Goal: Information Seeking & Learning: Learn about a topic

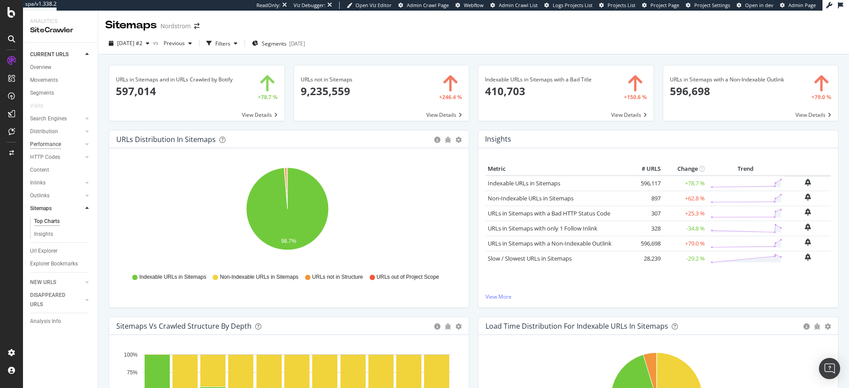
click at [46, 143] on div "Performance" at bounding box center [45, 144] width 31 height 9
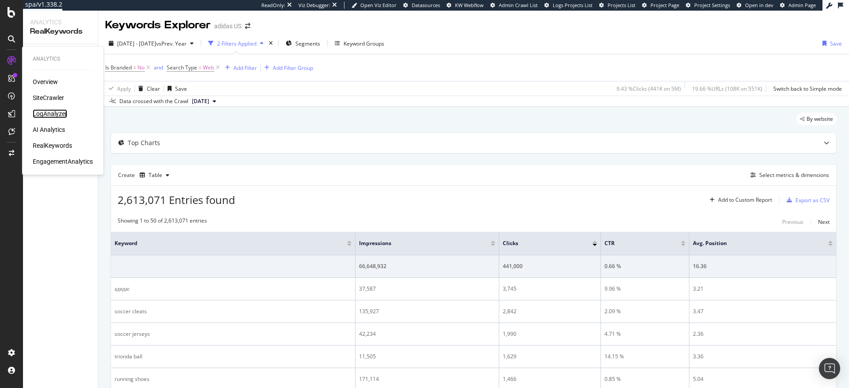
click at [51, 116] on div "LogAnalyzer" at bounding box center [50, 113] width 34 height 9
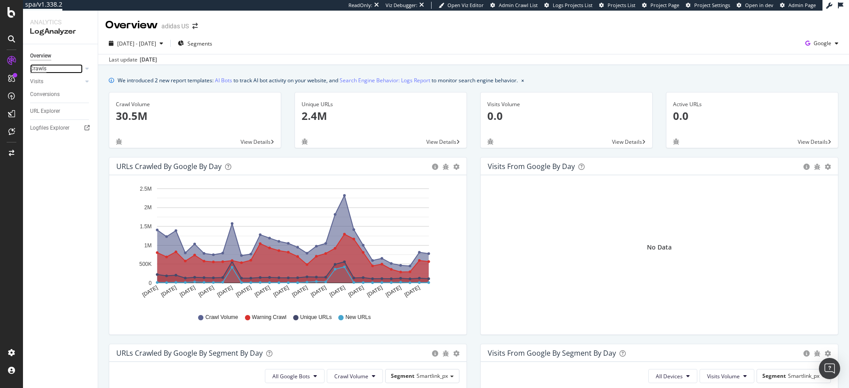
click at [45, 69] on div "Crawls" at bounding box center [38, 68] width 16 height 9
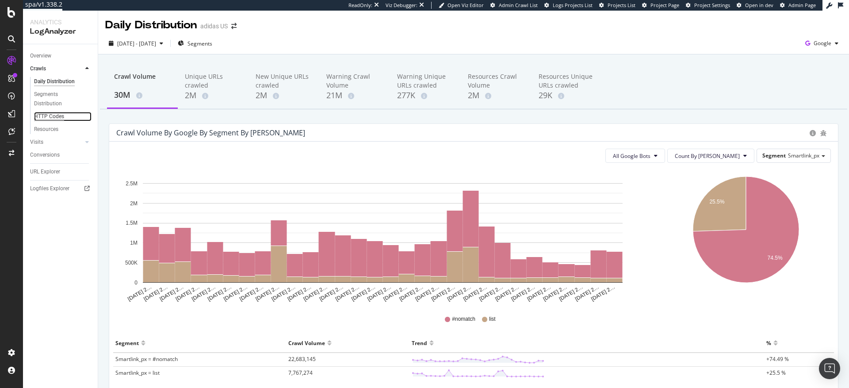
click at [47, 118] on div "HTTP Codes" at bounding box center [49, 116] width 30 height 9
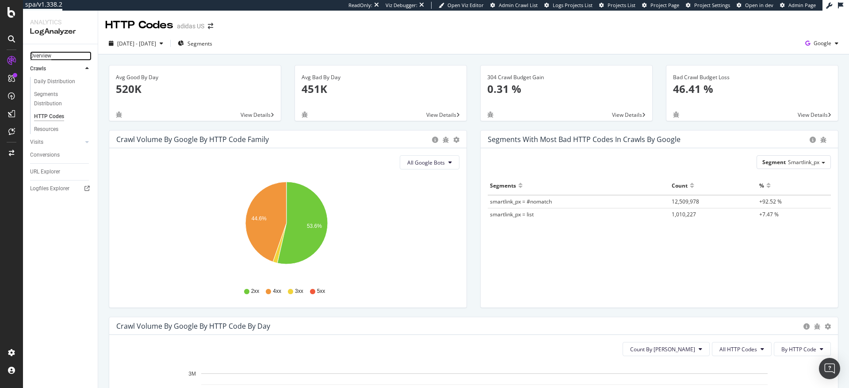
click at [42, 57] on div "Overview" at bounding box center [40, 55] width 21 height 9
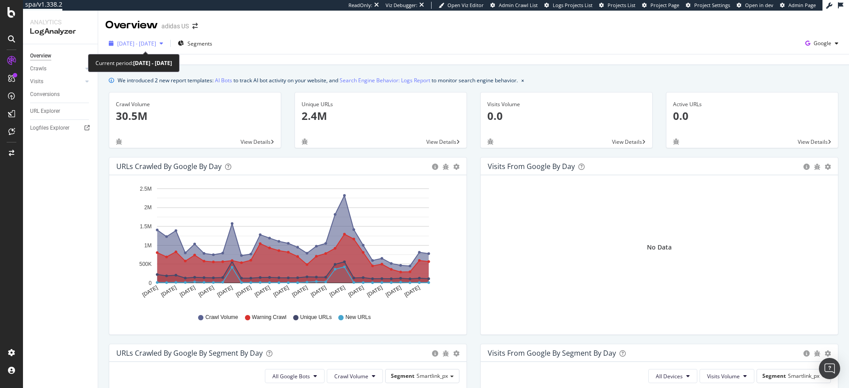
click at [141, 42] on span "2025 Sep. 7th - Oct. 6th" at bounding box center [136, 44] width 39 height 8
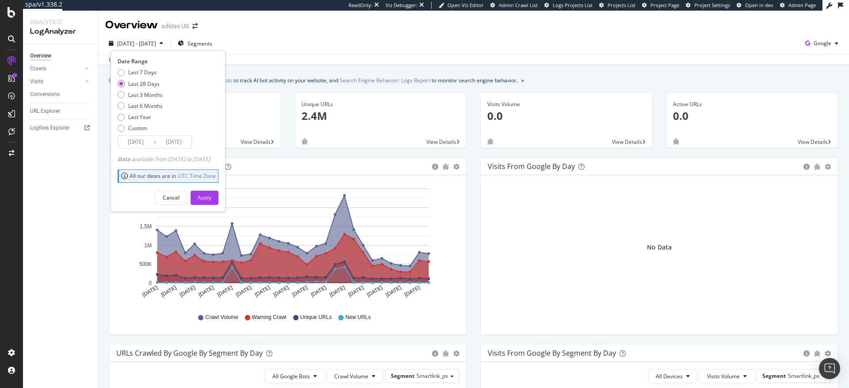
click at [277, 59] on div "Last update Oct. 07, 2025" at bounding box center [473, 59] width 751 height 11
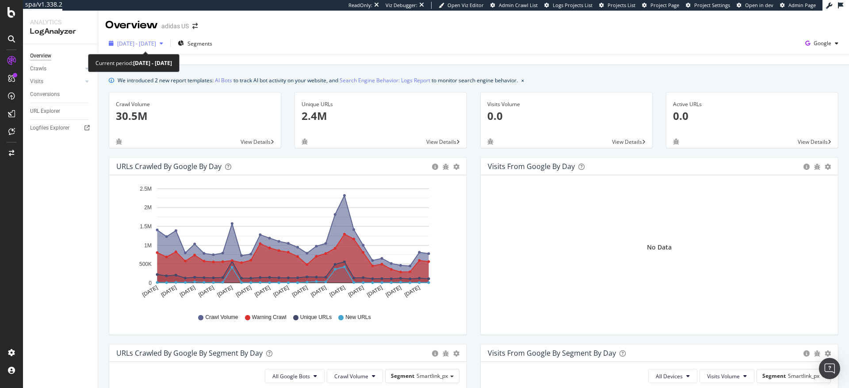
click at [156, 46] on span "2025 Sep. 7th - Oct. 6th" at bounding box center [136, 44] width 39 height 8
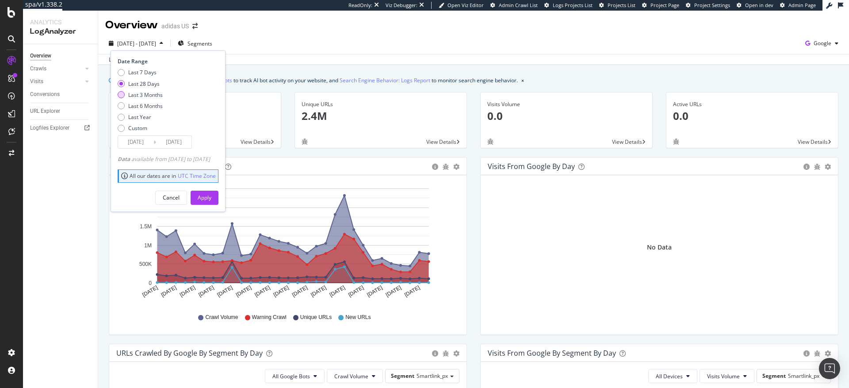
click at [121, 97] on div "Last 3 Months" at bounding box center [121, 94] width 7 height 7
type input "2025/07/07"
click at [211, 199] on div "Apply" at bounding box center [205, 198] width 14 height 8
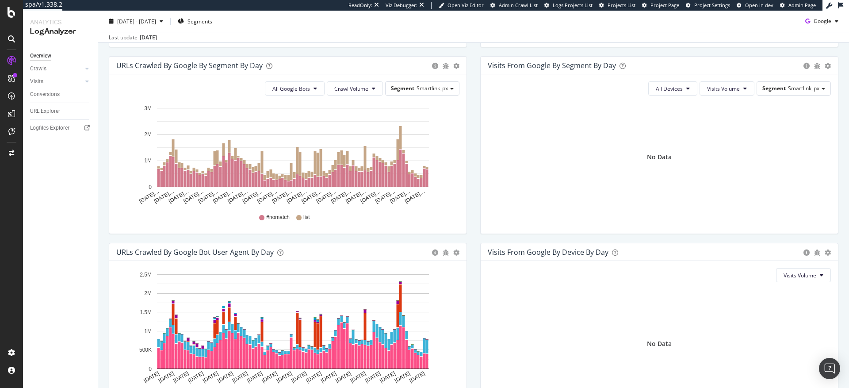
scroll to position [287, 0]
click at [45, 69] on div "Crawls" at bounding box center [38, 68] width 16 height 9
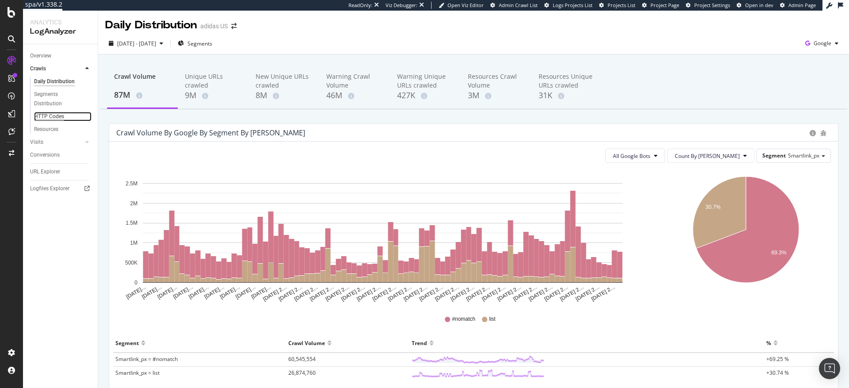
click at [51, 115] on div "HTTP Codes" at bounding box center [49, 116] width 30 height 9
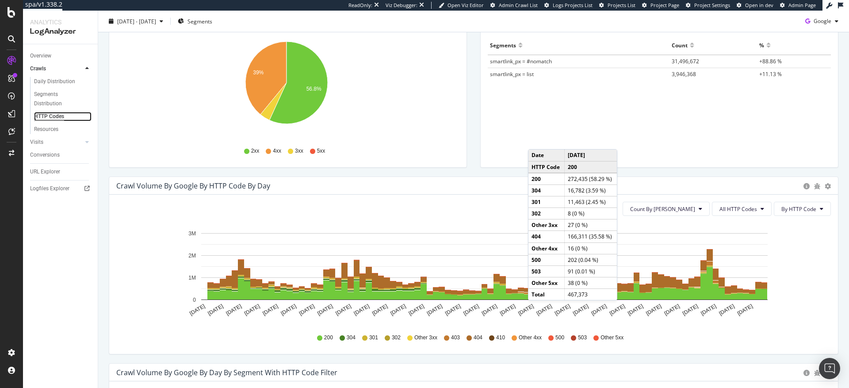
scroll to position [210, 0]
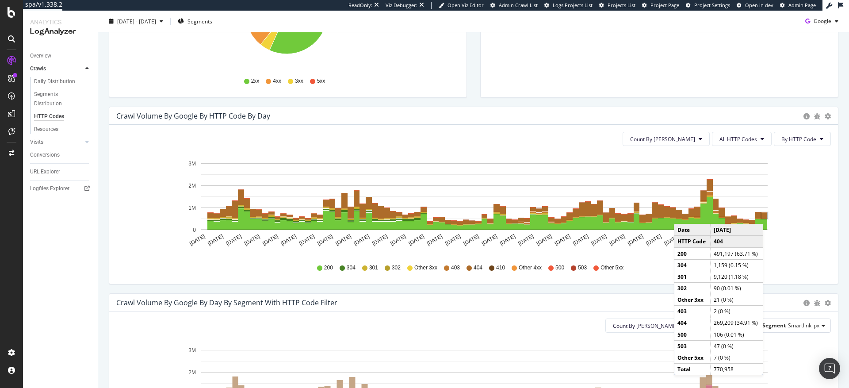
click at [765, 215] on rect "A chart." at bounding box center [764, 216] width 6 height 6
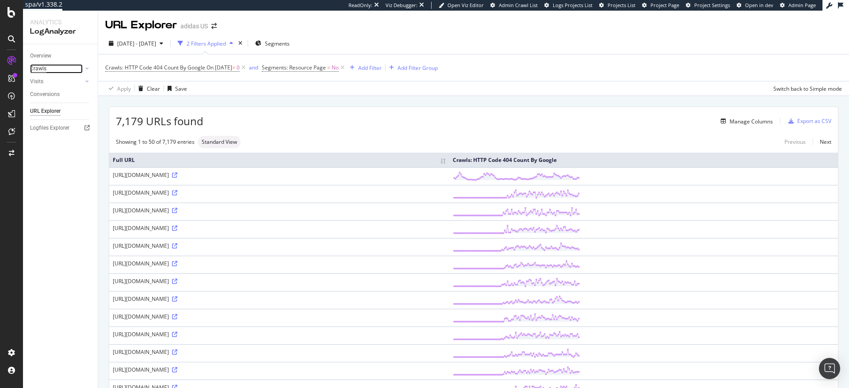
click at [42, 69] on div "Crawls" at bounding box center [38, 68] width 16 height 9
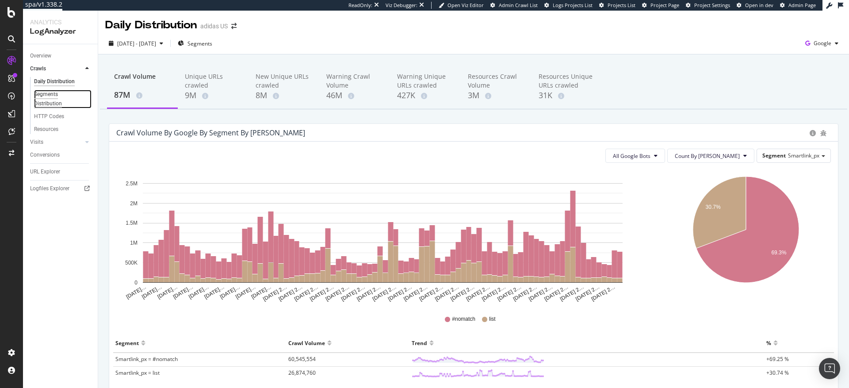
click at [49, 100] on div "Segments Distribution" at bounding box center [58, 99] width 49 height 19
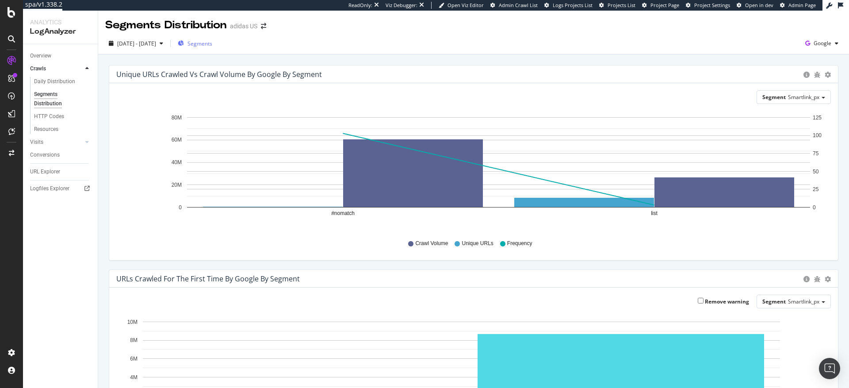
click at [212, 46] on span "Segments" at bounding box center [199, 44] width 25 height 8
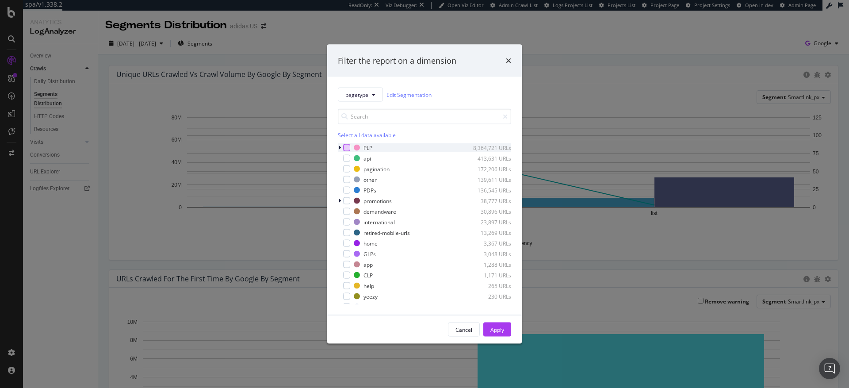
click at [347, 149] on div "modal" at bounding box center [346, 147] width 7 height 7
click at [503, 334] on div "Apply" at bounding box center [497, 329] width 14 height 13
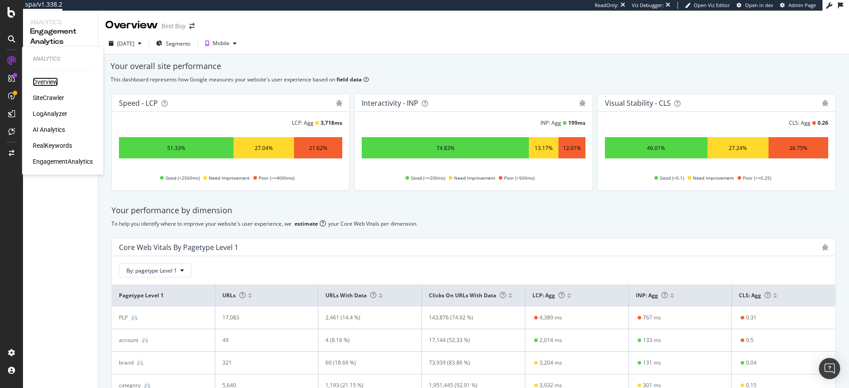
click at [46, 83] on div "Overview" at bounding box center [45, 81] width 25 height 9
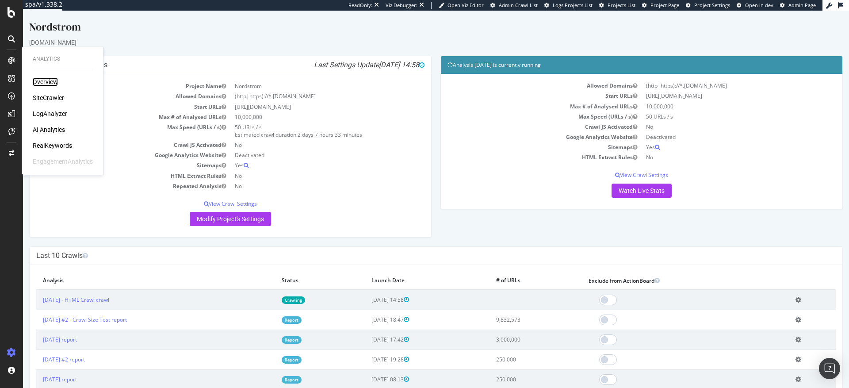
click at [40, 81] on div "Overview" at bounding box center [45, 81] width 25 height 9
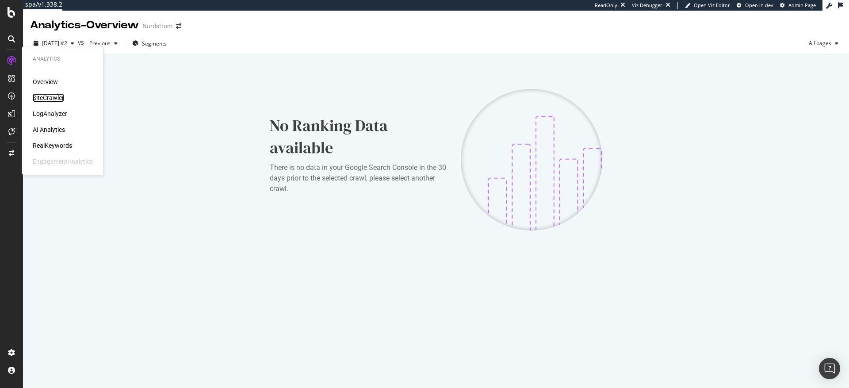
click at [50, 98] on div "SiteCrawler" at bounding box center [48, 97] width 31 height 9
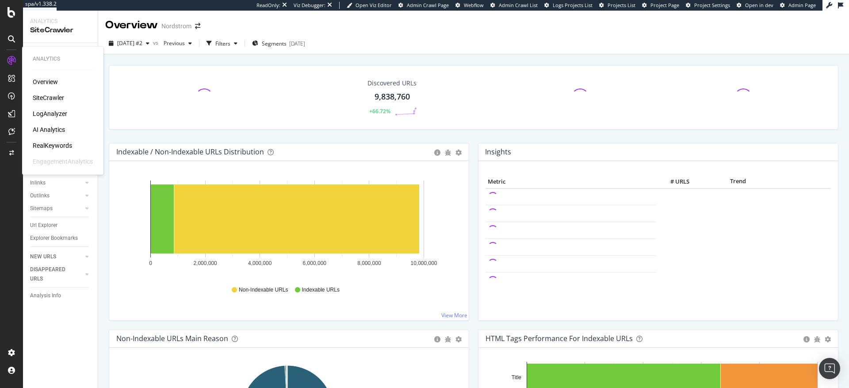
click at [51, 113] on div "LogAnalyzer" at bounding box center [50, 113] width 34 height 9
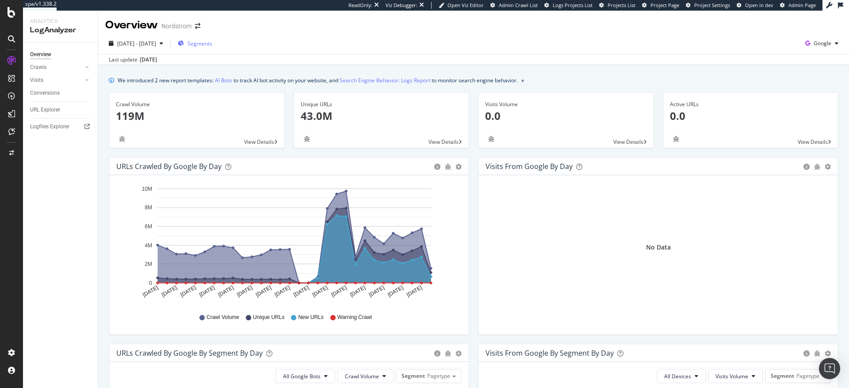
click at [212, 48] on div "Segments" at bounding box center [195, 43] width 34 height 13
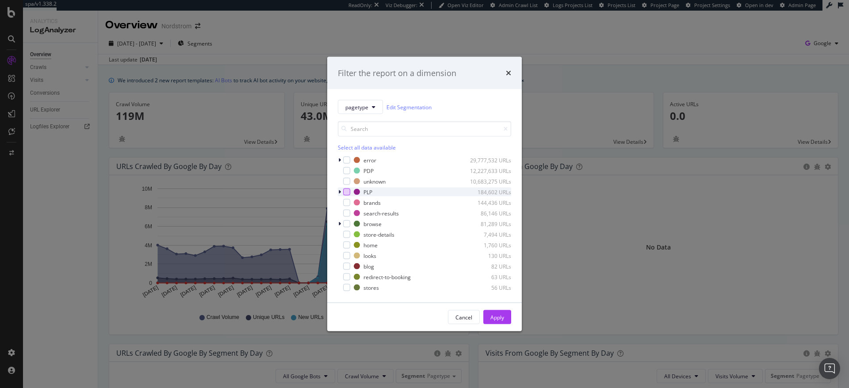
click at [346, 191] on div "modal" at bounding box center [346, 191] width 7 height 7
click at [500, 318] on div "Apply" at bounding box center [497, 317] width 14 height 8
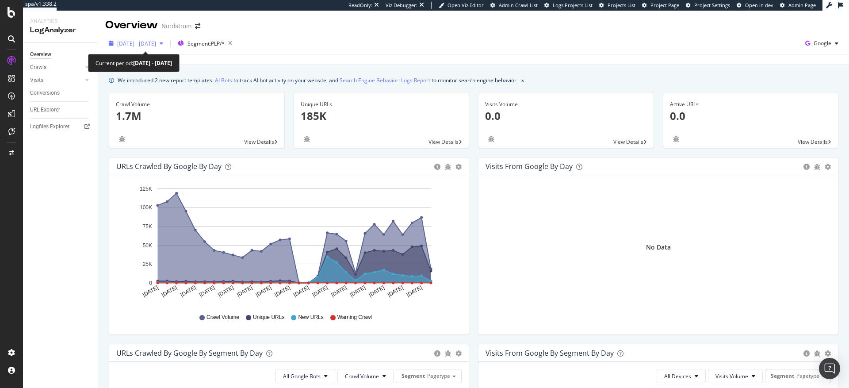
click at [153, 44] on span "2025 Sep. 8th - Oct. 7th" at bounding box center [136, 44] width 39 height 8
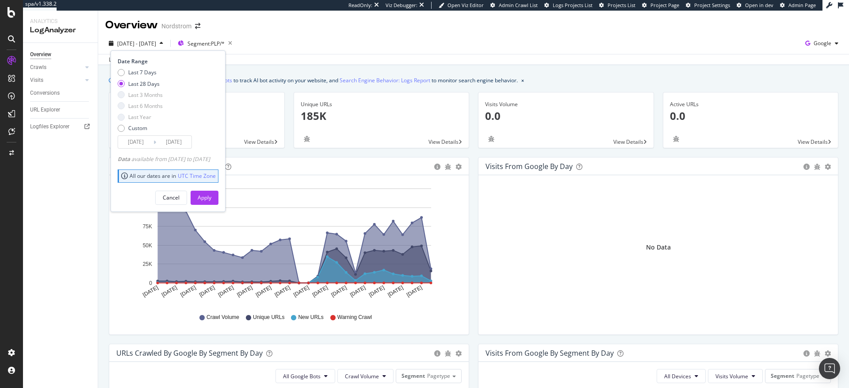
click at [323, 154] on div "Unique URLs 185K View Details" at bounding box center [381, 124] width 185 height 65
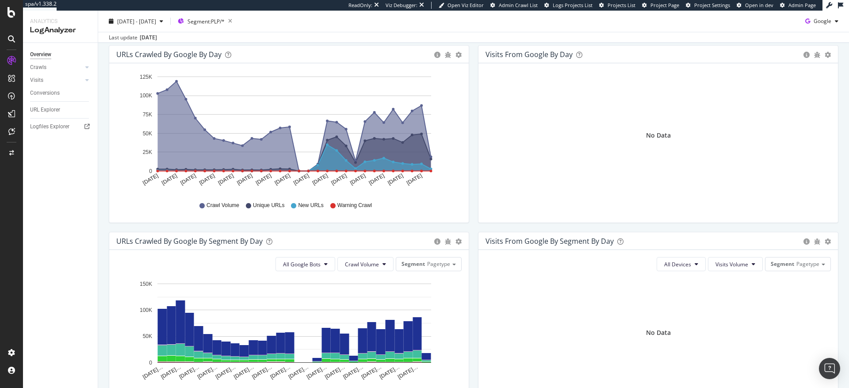
scroll to position [146, 0]
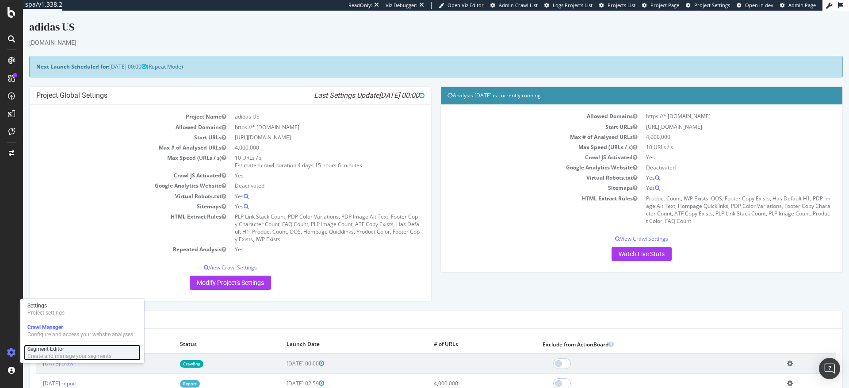
click at [47, 352] on div "Create and manage your segments" at bounding box center [69, 355] width 84 height 7
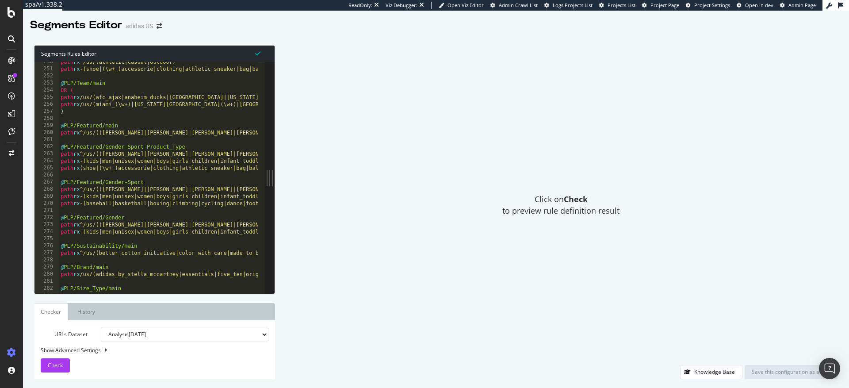
scroll to position [316, 0]
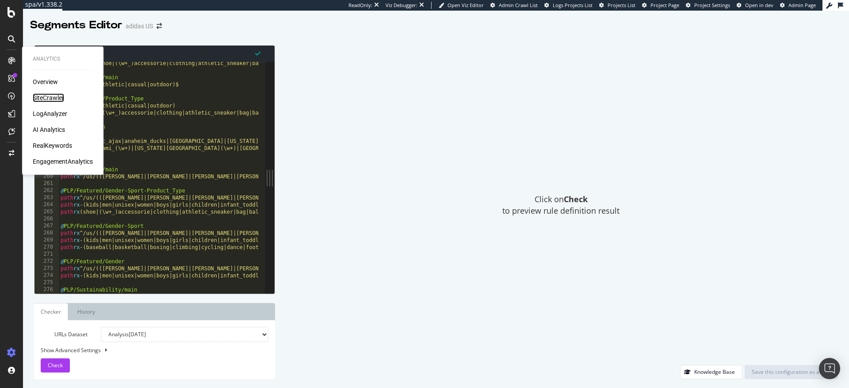
click at [54, 99] on div "SiteCrawler" at bounding box center [48, 97] width 31 height 9
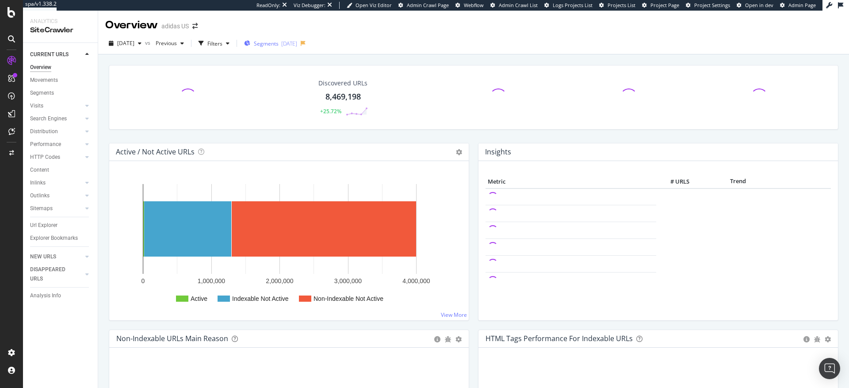
click at [279, 43] on span "Segments" at bounding box center [266, 44] width 25 height 8
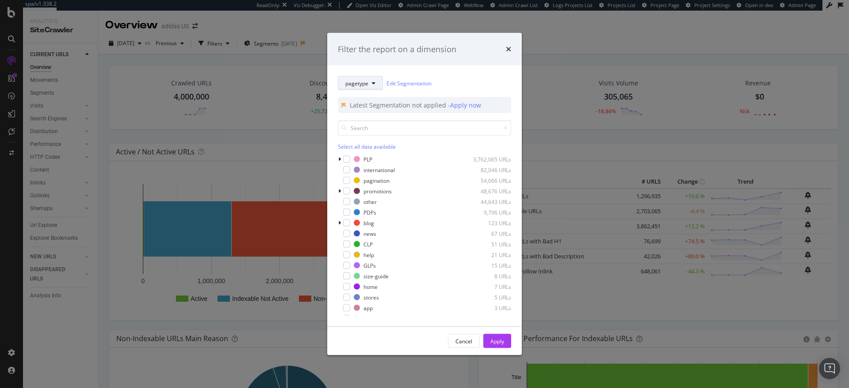
click at [376, 83] on button "pagetype" at bounding box center [360, 83] width 45 height 14
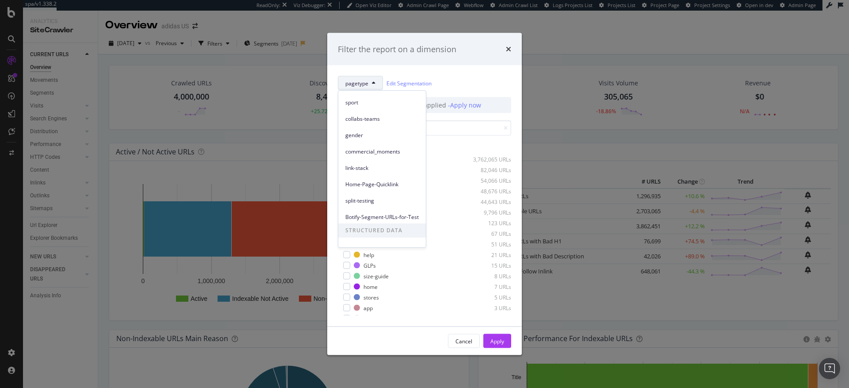
scroll to position [121, 0]
click at [380, 237] on span "Breadcrumb Tree" at bounding box center [381, 237] width 73 height 8
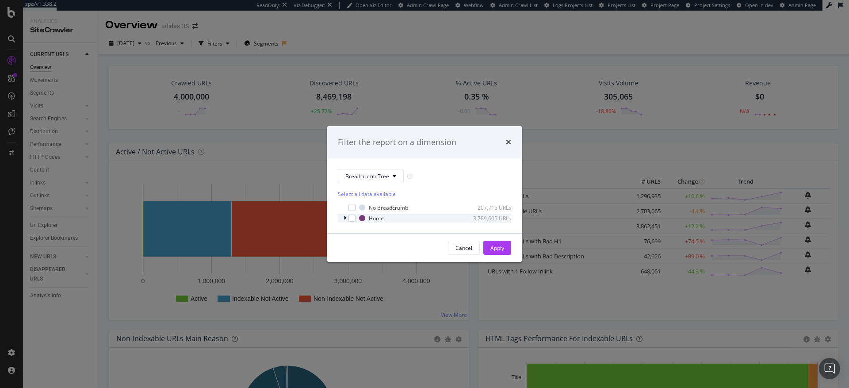
click at [344, 218] on icon "modal" at bounding box center [344, 217] width 3 height 5
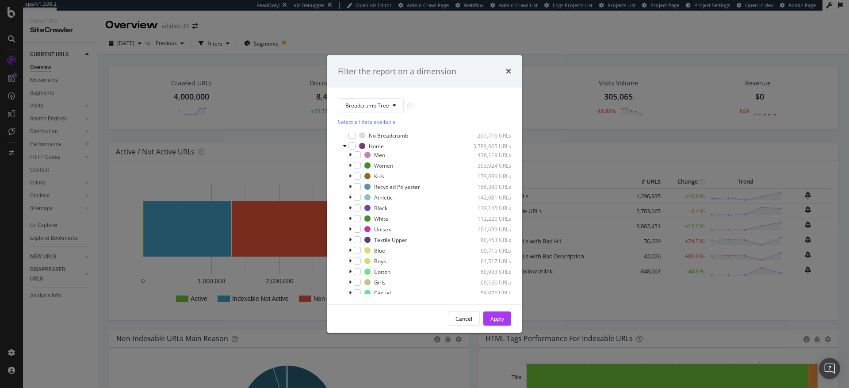
scroll to position [0, 0]
click at [509, 71] on icon "times" at bounding box center [508, 71] width 5 height 7
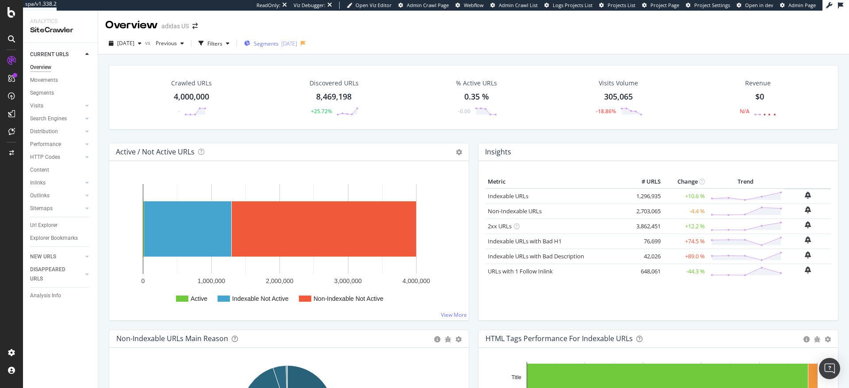
click at [279, 47] on span "Segments" at bounding box center [266, 44] width 25 height 8
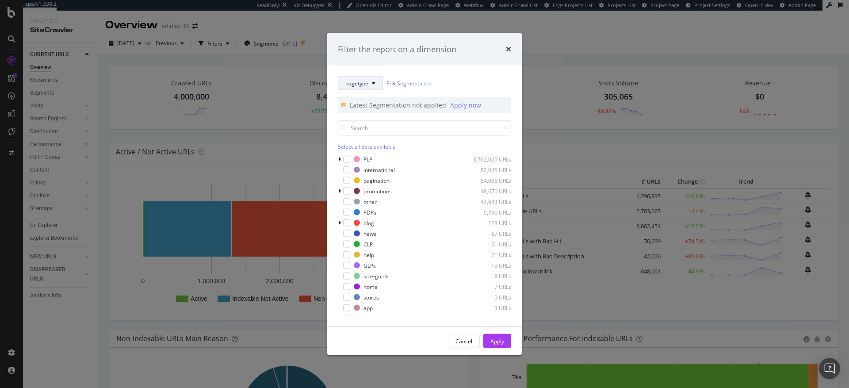
click at [374, 84] on icon "modal" at bounding box center [374, 82] width 4 height 5
click at [509, 49] on icon "times" at bounding box center [508, 49] width 5 height 7
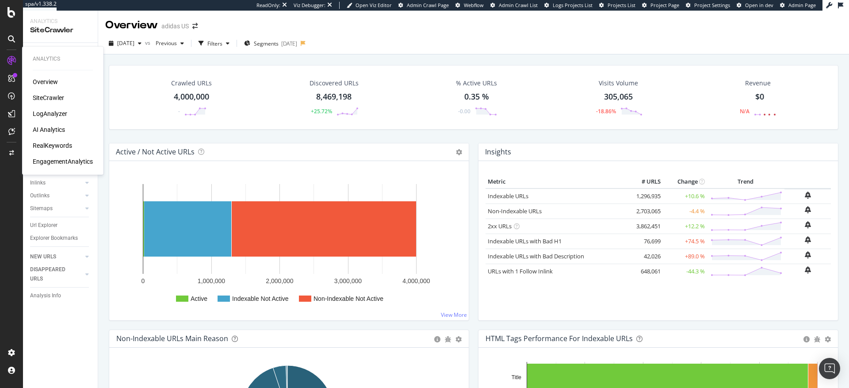
click at [50, 98] on div "SiteCrawler" at bounding box center [48, 97] width 31 height 9
click at [53, 114] on div "LogAnalyzer" at bounding box center [50, 113] width 34 height 9
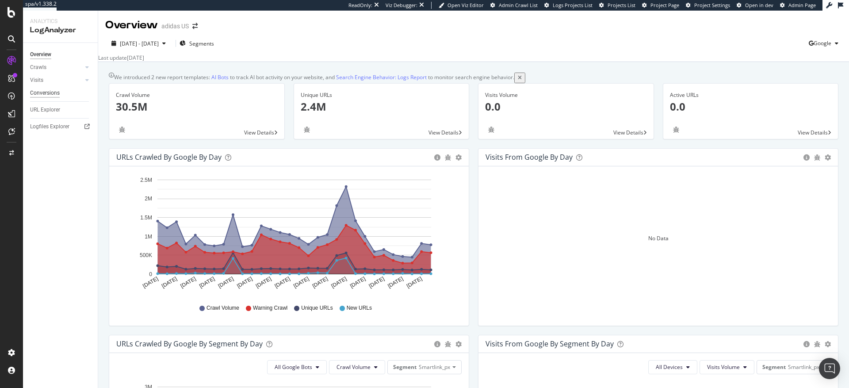
click at [56, 92] on div "Conversions" at bounding box center [45, 92] width 30 height 9
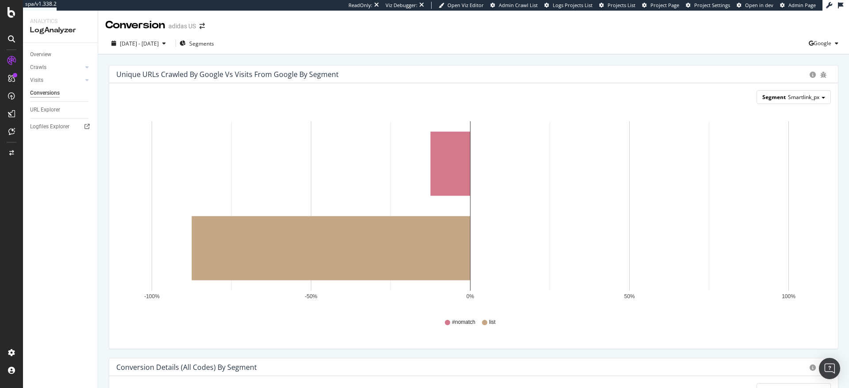
click at [792, 99] on span "Smartlink_px" at bounding box center [803, 97] width 31 height 8
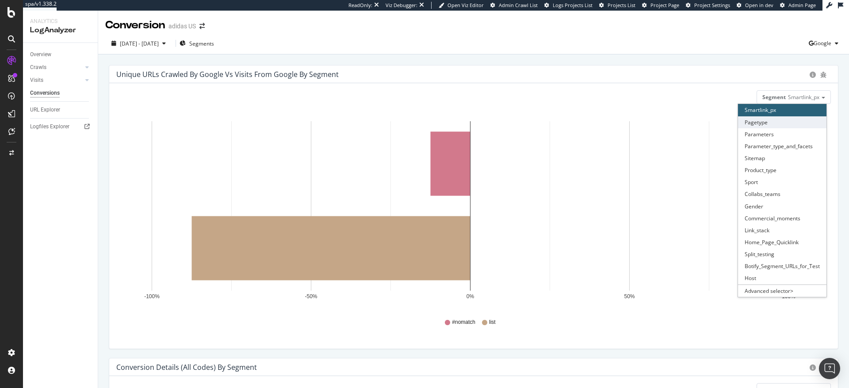
click at [759, 121] on div "Pagetype" at bounding box center [782, 122] width 88 height 12
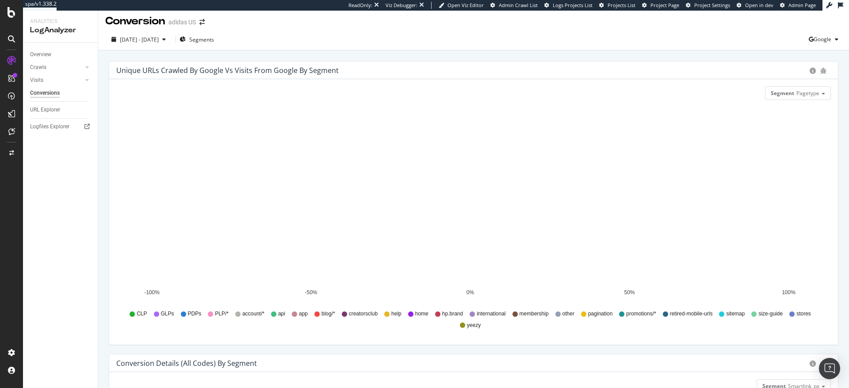
scroll to position [2, 0]
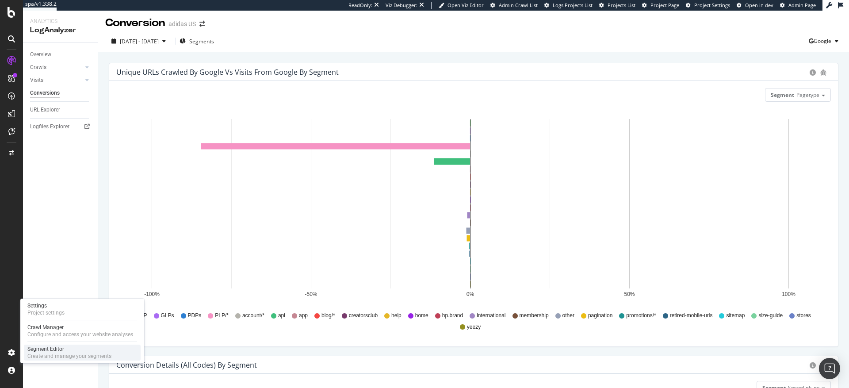
click at [60, 352] on div "Create and manage your segments" at bounding box center [69, 355] width 84 height 7
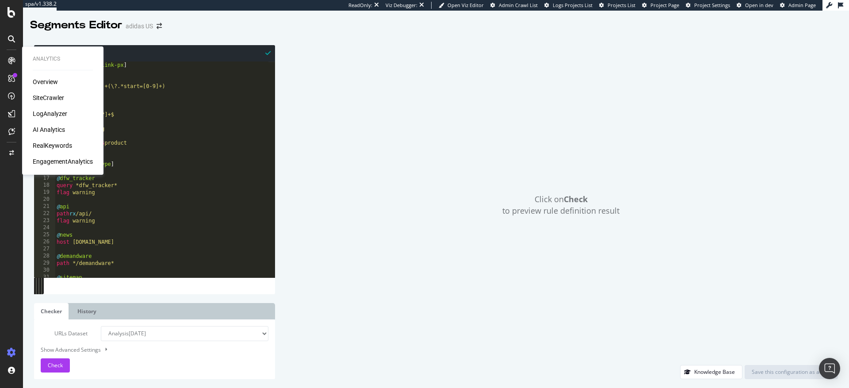
click at [52, 97] on div "SiteCrawler" at bounding box center [48, 97] width 31 height 9
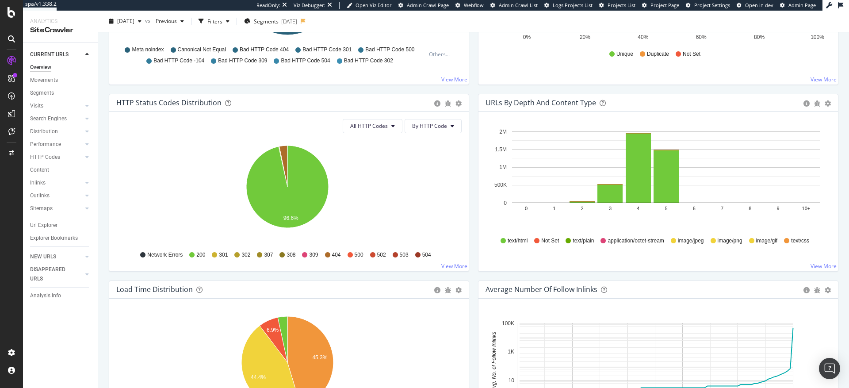
scroll to position [422, 0]
click at [169, 205] on icon "96.6%" at bounding box center [287, 192] width 342 height 103
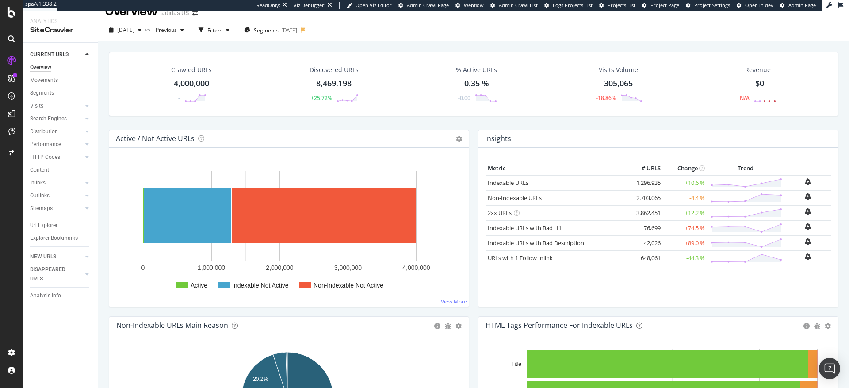
scroll to position [0, 0]
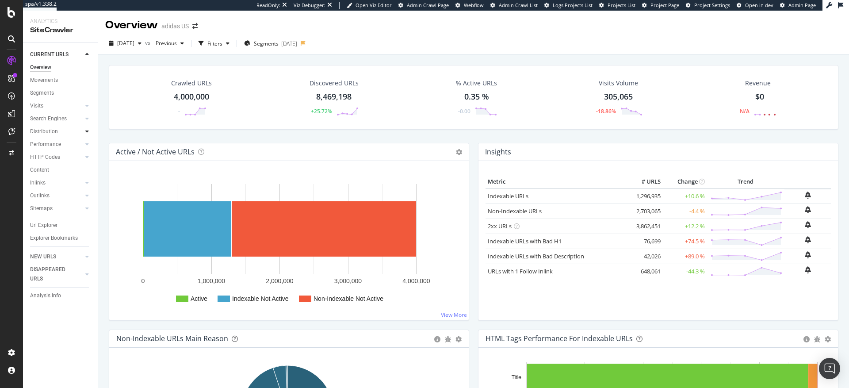
click at [85, 131] on icon at bounding box center [87, 131] width 4 height 5
click at [87, 234] on icon at bounding box center [87, 233] width 4 height 5
click at [38, 182] on div "Inlinks" at bounding box center [37, 182] width 15 height 9
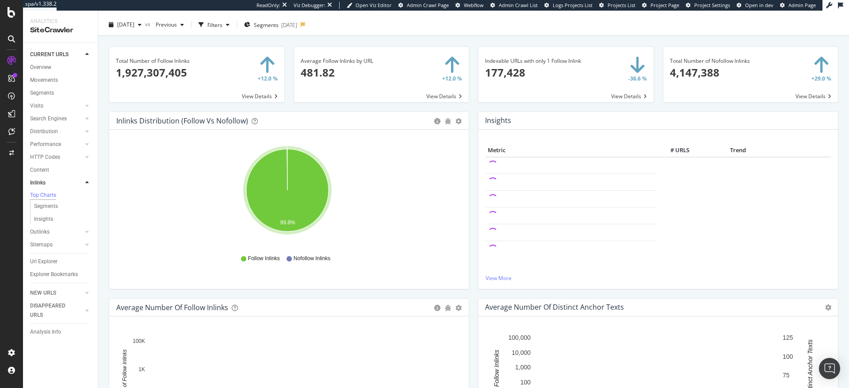
scroll to position [13, 0]
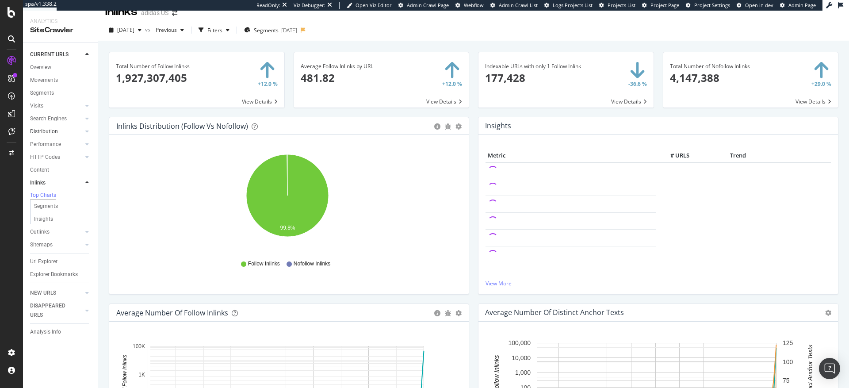
click at [57, 132] on link "Distribution" at bounding box center [56, 131] width 53 height 9
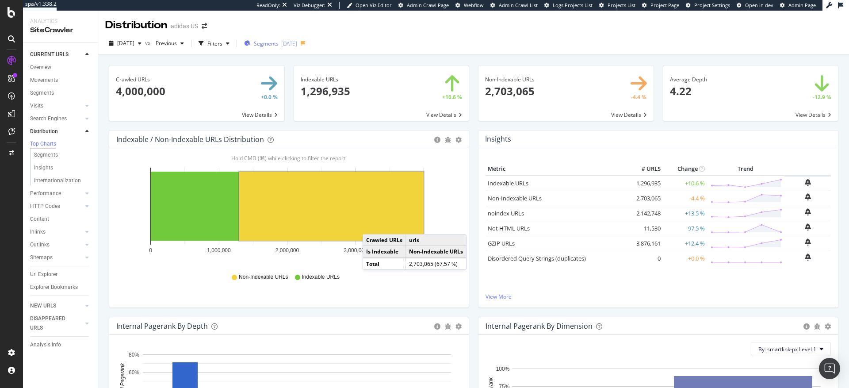
click at [279, 44] on span "Segments" at bounding box center [266, 44] width 25 height 8
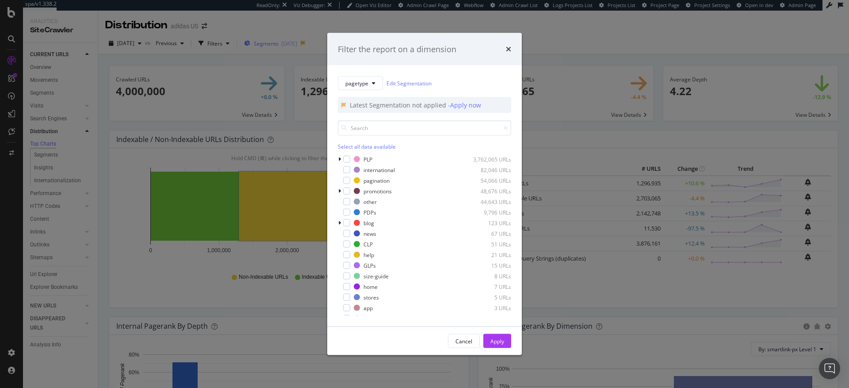
click at [282, 44] on div "Filter the report on a dimension pagetype Edit Segmentation Latest Segmentation…" at bounding box center [424, 194] width 849 height 388
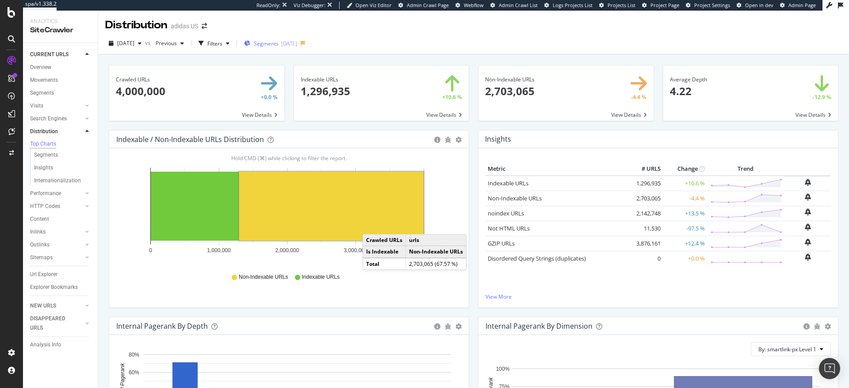
click at [279, 46] on span "Segments" at bounding box center [266, 44] width 25 height 8
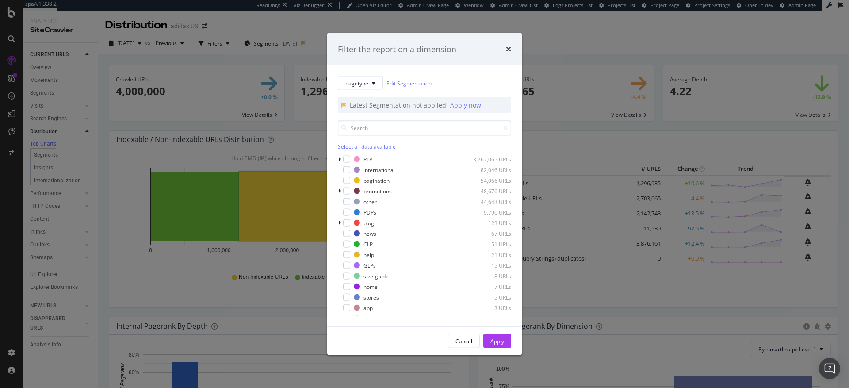
click at [367, 149] on div "Select all data available" at bounding box center [424, 147] width 173 height 8
click at [511, 50] on icon "times" at bounding box center [508, 49] width 5 height 7
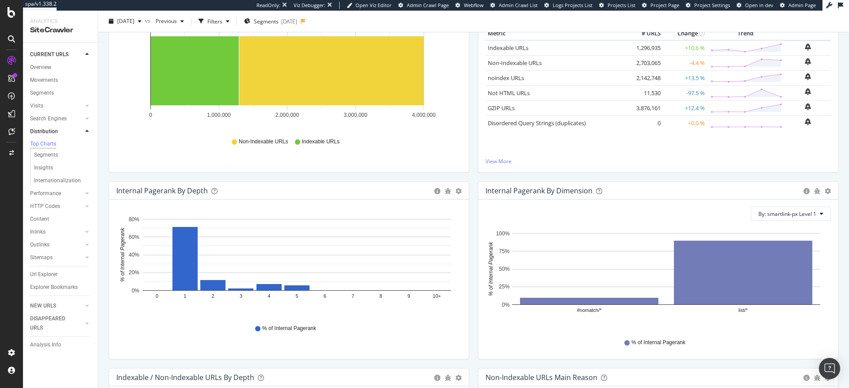
scroll to position [80, 0]
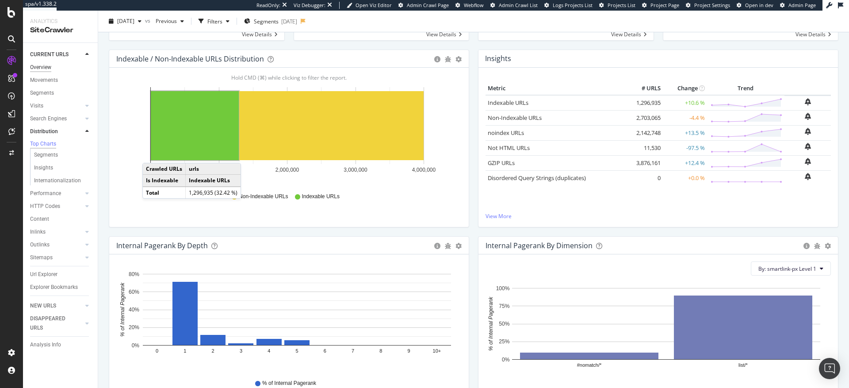
click at [41, 68] on div "Overview" at bounding box center [40, 67] width 21 height 9
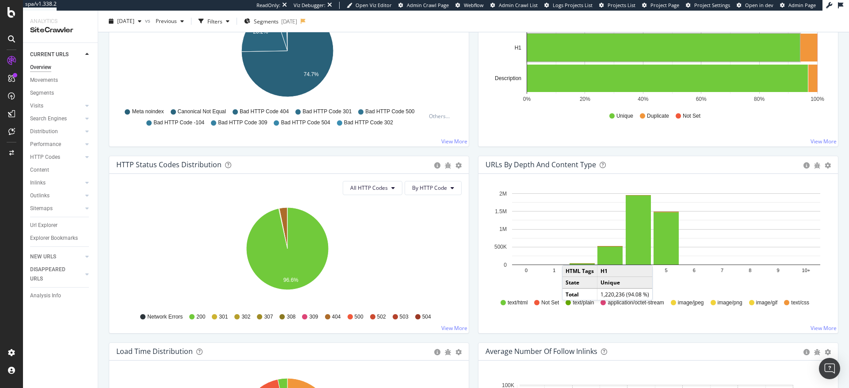
scroll to position [403, 0]
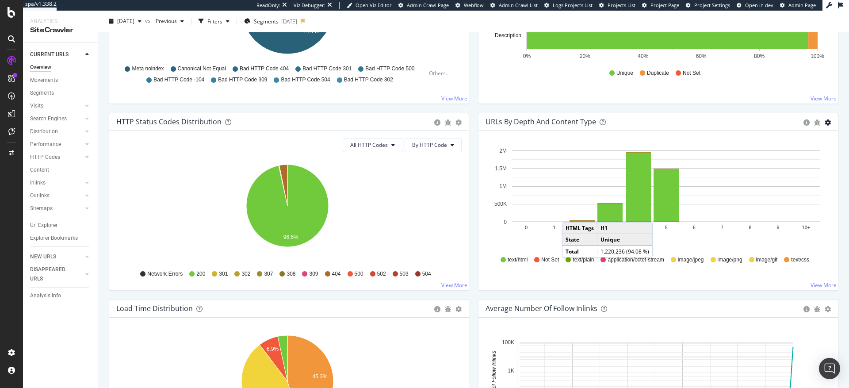
click at [824, 122] on icon "gear" at bounding box center [827, 122] width 6 height 6
click at [727, 120] on div "URLs by Depth and Content Type" at bounding box center [641, 121] width 313 height 9
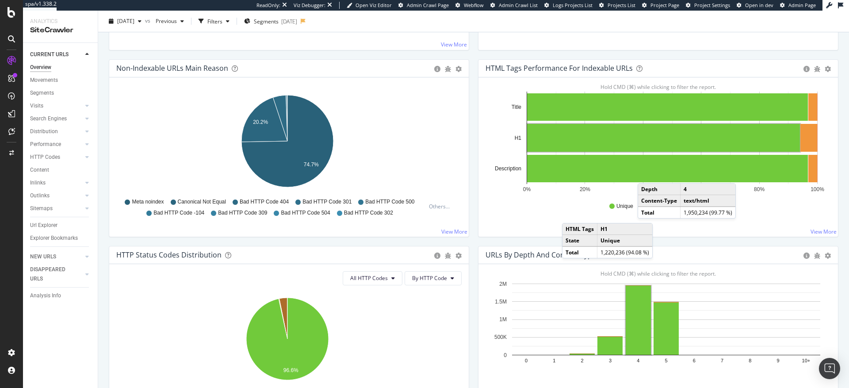
scroll to position [272, 0]
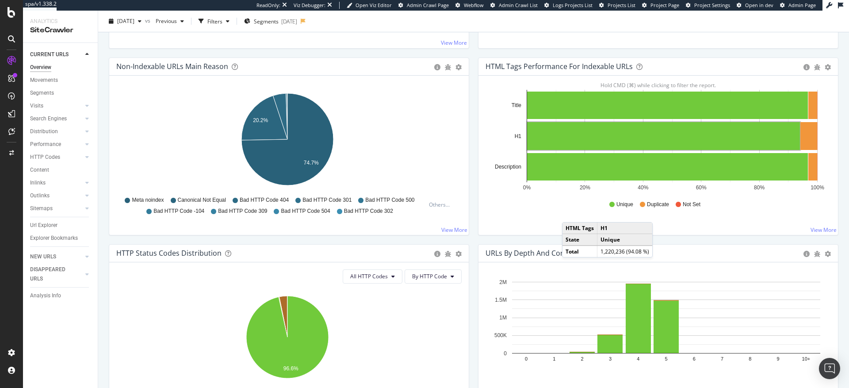
click at [803, 353] on icon "0 1 2 3 4 5 6 7 8 9 10+ 0 500K 1M 1.5M 2M" at bounding box center [656, 327] width 342 height 103
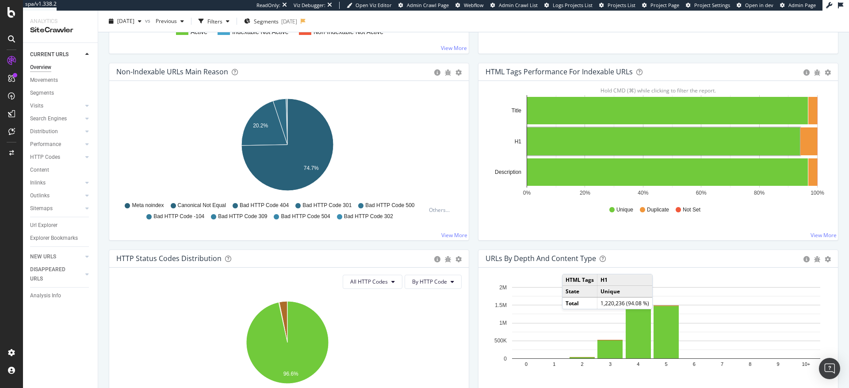
scroll to position [246, 0]
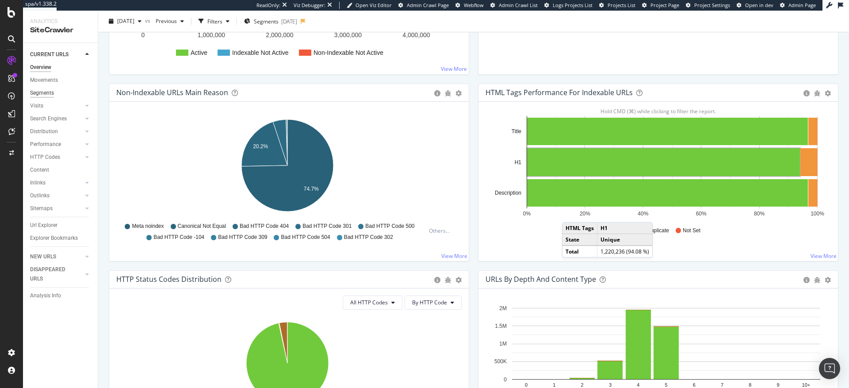
click at [46, 92] on div "Segments" at bounding box center [42, 92] width 24 height 9
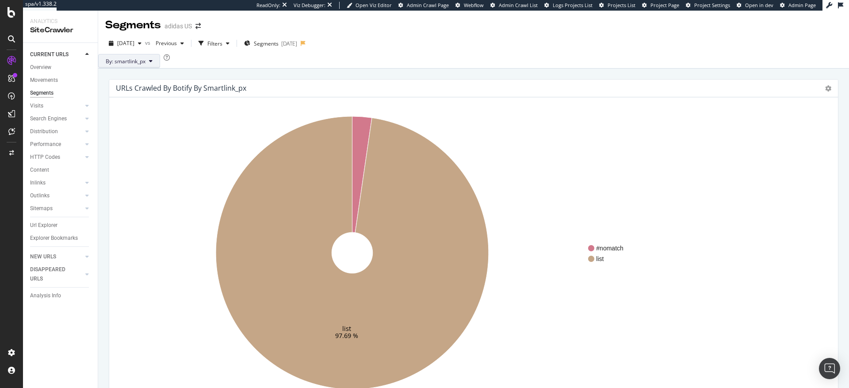
click at [143, 65] on span "By: smartlink_px" at bounding box center [126, 61] width 40 height 8
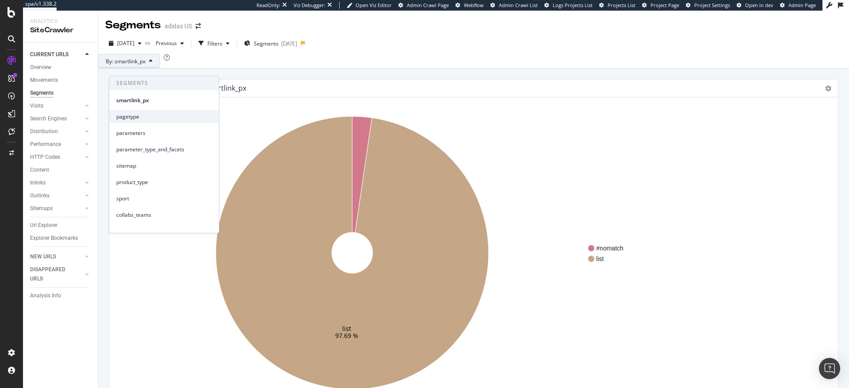
click at [136, 115] on span "pagetype" at bounding box center [163, 117] width 95 height 8
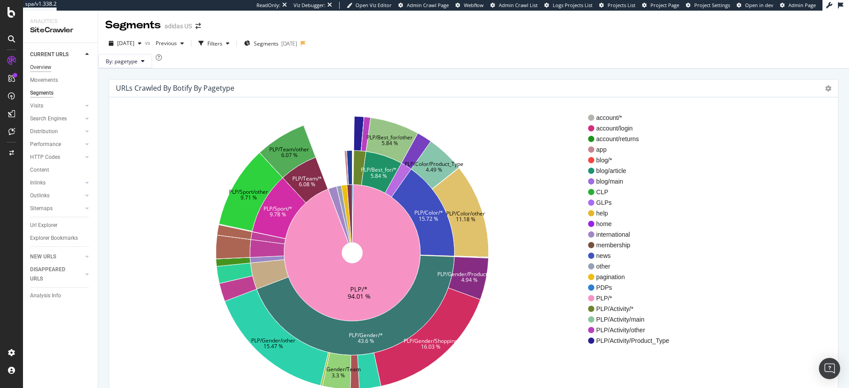
click at [47, 70] on div "Overview" at bounding box center [40, 67] width 21 height 9
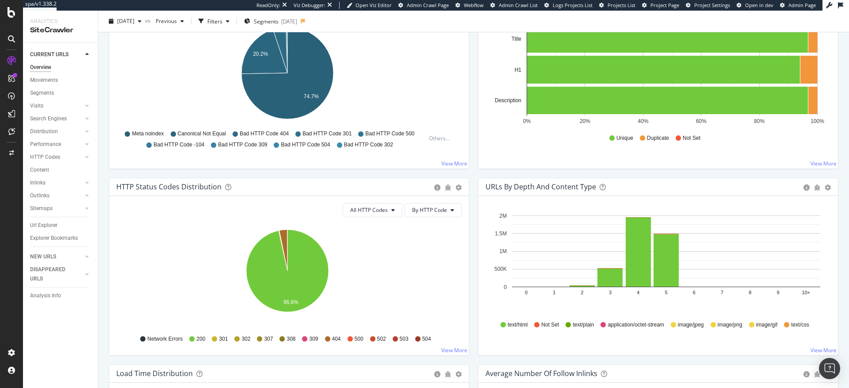
scroll to position [332, 0]
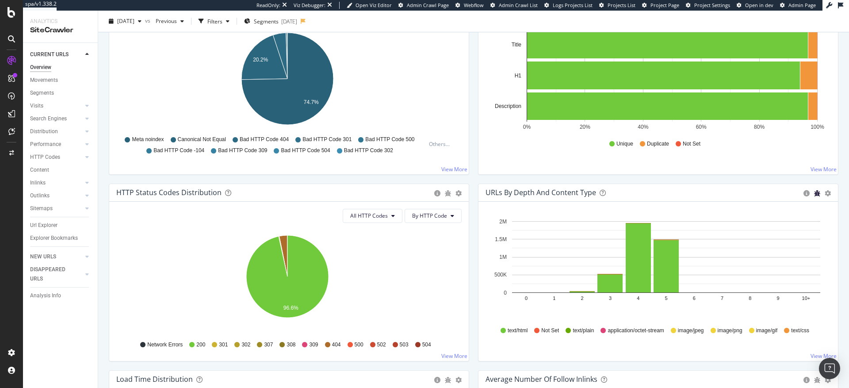
click at [814, 194] on icon "bug" at bounding box center [817, 193] width 6 height 6
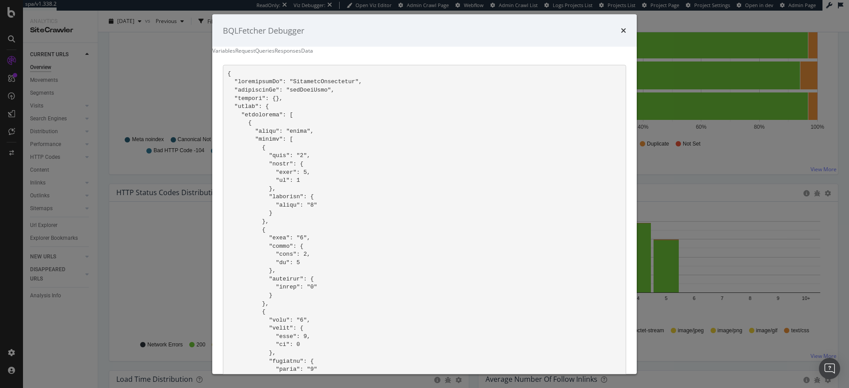
click at [637, 28] on div "BQLFetcher Debugger" at bounding box center [424, 30] width 424 height 33
click at [626, 31] on icon "times" at bounding box center [623, 30] width 5 height 7
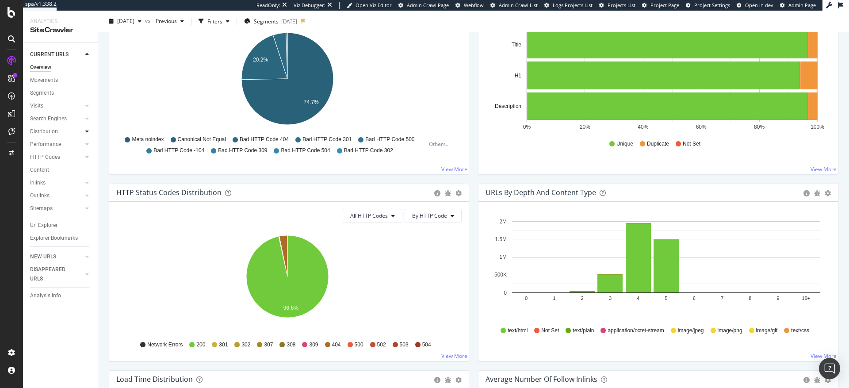
click at [88, 132] on icon at bounding box center [87, 131] width 4 height 5
drag, startPoint x: 50, startPoint y: 158, endPoint x: 161, endPoint y: 158, distance: 111.8
click at [50, 158] on div "Segments" at bounding box center [46, 157] width 24 height 9
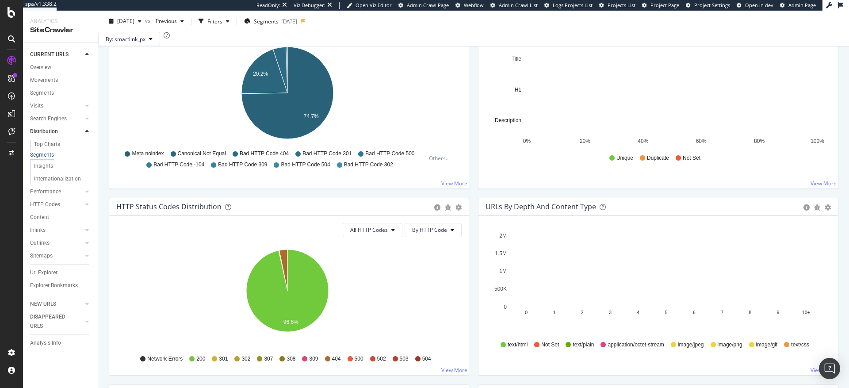
scroll to position [361, 0]
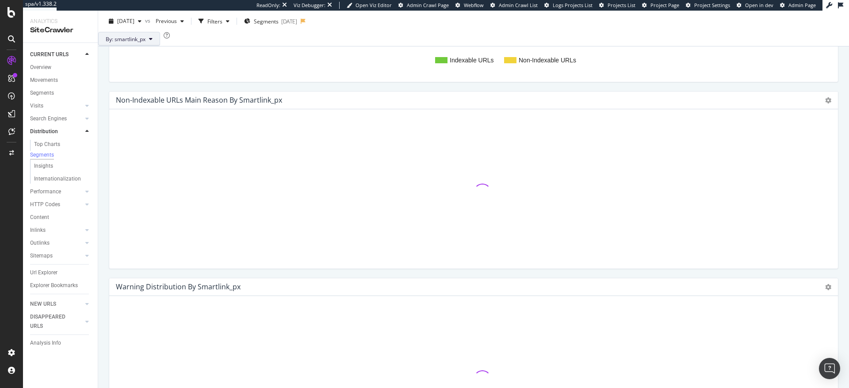
click at [145, 42] on span "By: smartlink_px" at bounding box center [126, 39] width 40 height 8
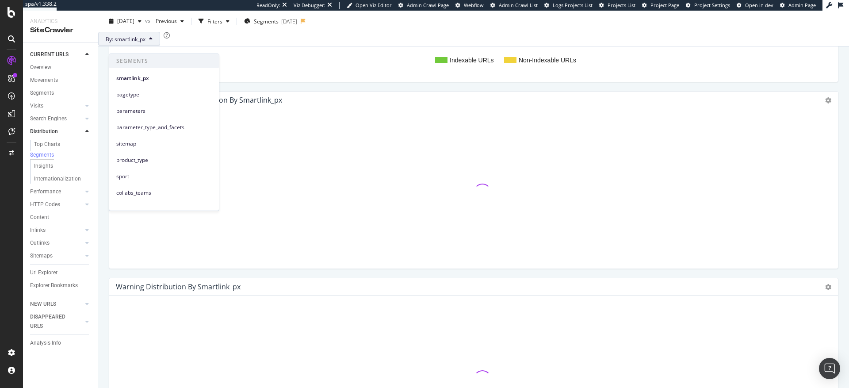
drag, startPoint x: 135, startPoint y: 95, endPoint x: 143, endPoint y: 95, distance: 8.0
click at [135, 95] on span "pagetype" at bounding box center [163, 95] width 95 height 8
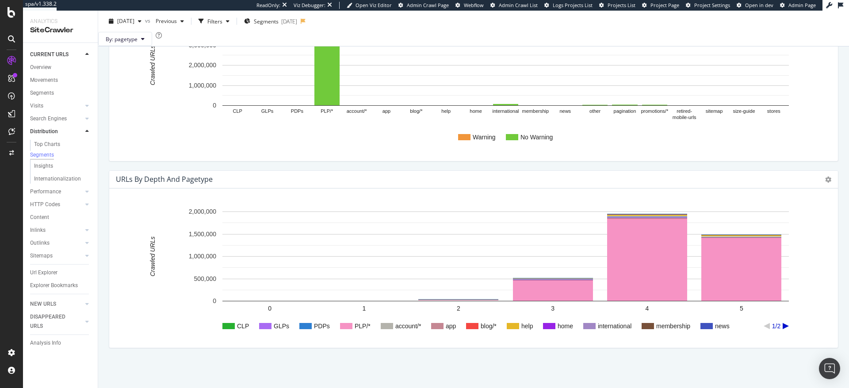
scroll to position [670, 0]
click at [363, 325] on text "PLP/*" at bounding box center [363, 325] width 16 height 7
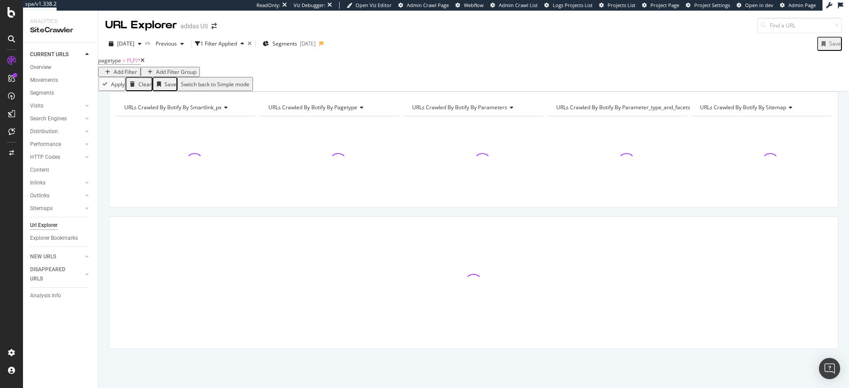
scroll to position [8, 0]
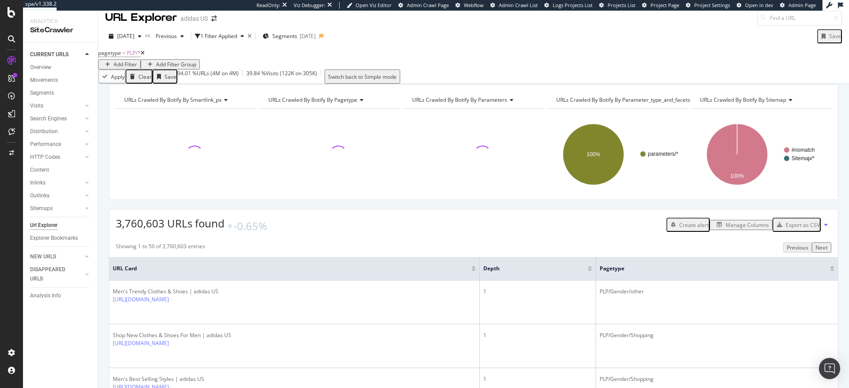
click at [145, 56] on icon at bounding box center [143, 52] width 4 height 5
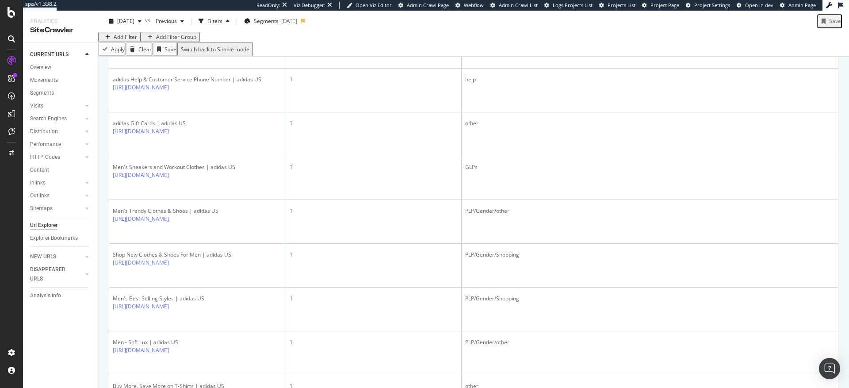
scroll to position [244, 0]
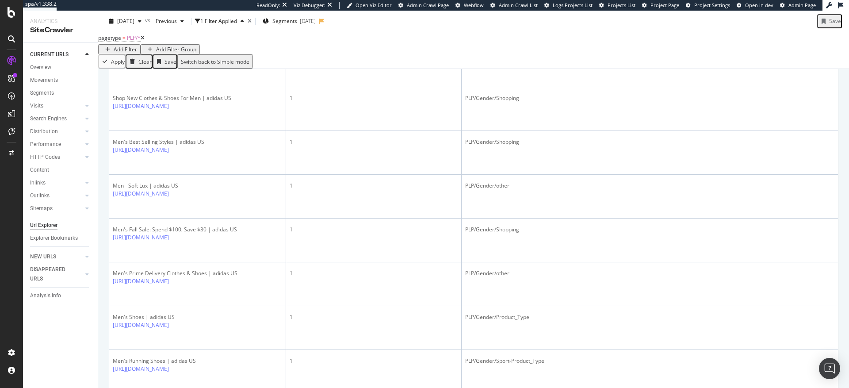
scroll to position [246, 0]
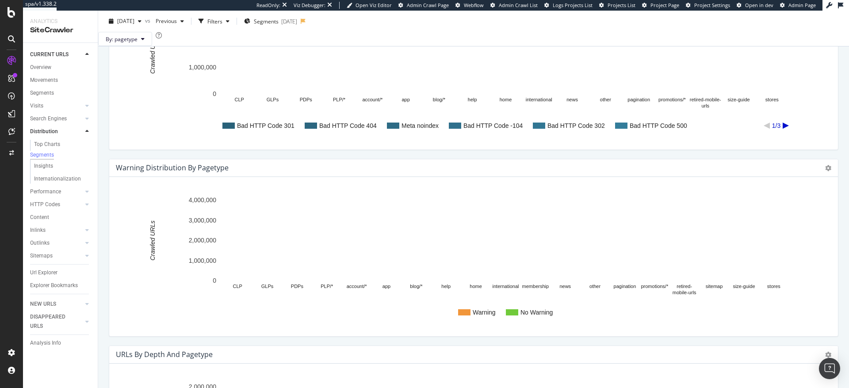
scroll to position [670, 0]
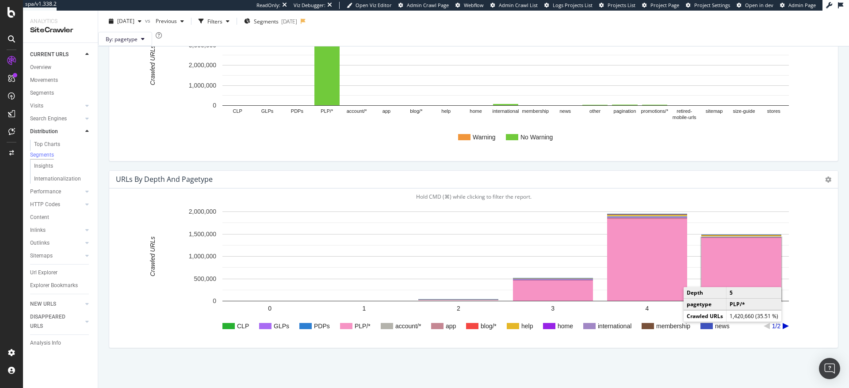
click at [764, 267] on rect "A chart." at bounding box center [741, 268] width 80 height 63
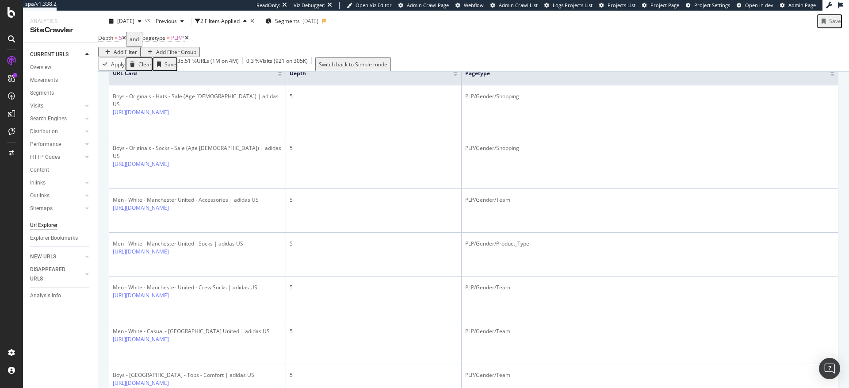
scroll to position [13, 0]
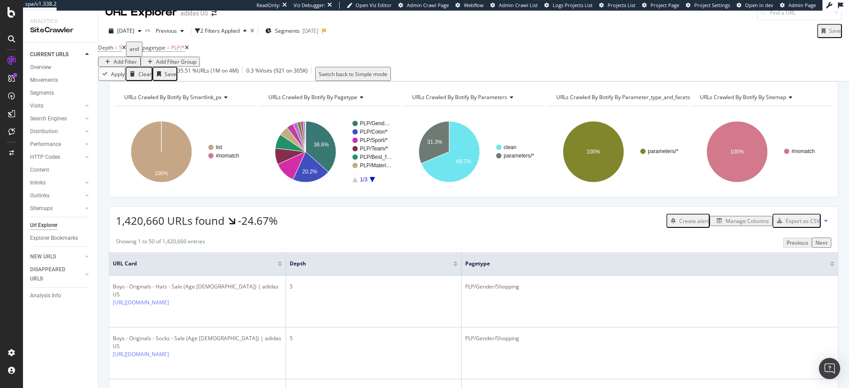
click at [740, 225] on div "Manage Columns" at bounding box center [746, 221] width 43 height 8
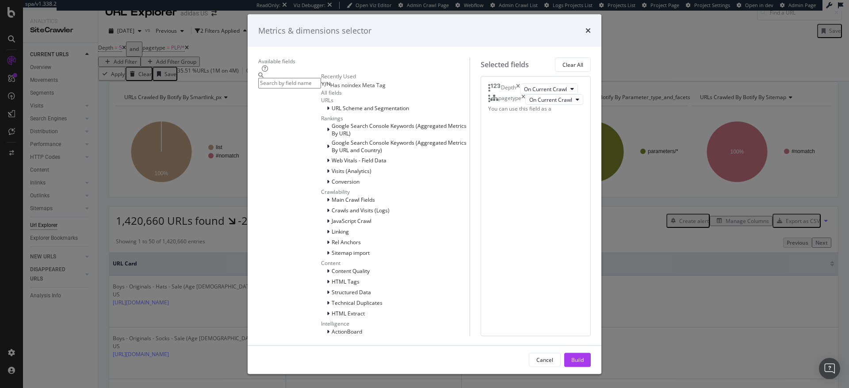
click at [277, 85] on input "modal" at bounding box center [289, 83] width 63 height 10
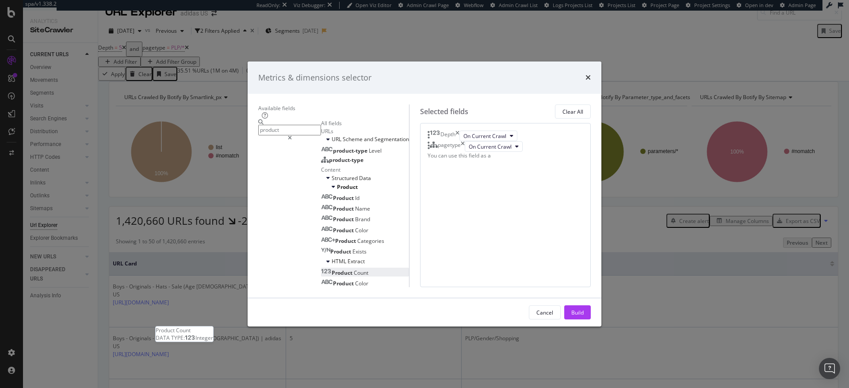
type input "product"
click at [354, 276] on span "Count" at bounding box center [361, 273] width 15 height 8
click at [584, 316] on div "Build" at bounding box center [577, 313] width 12 height 8
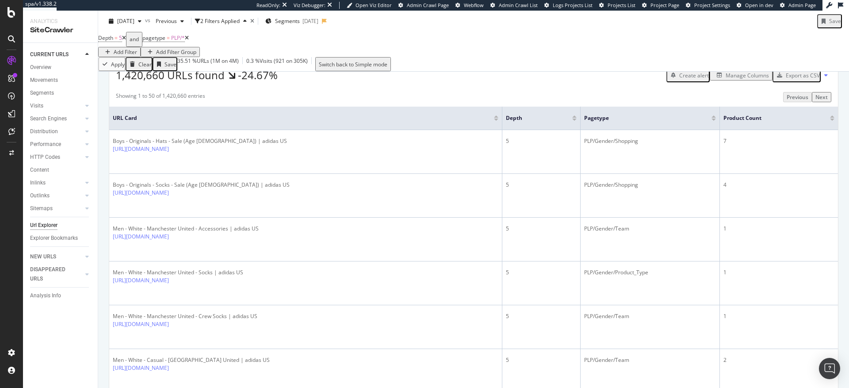
scroll to position [166, 0]
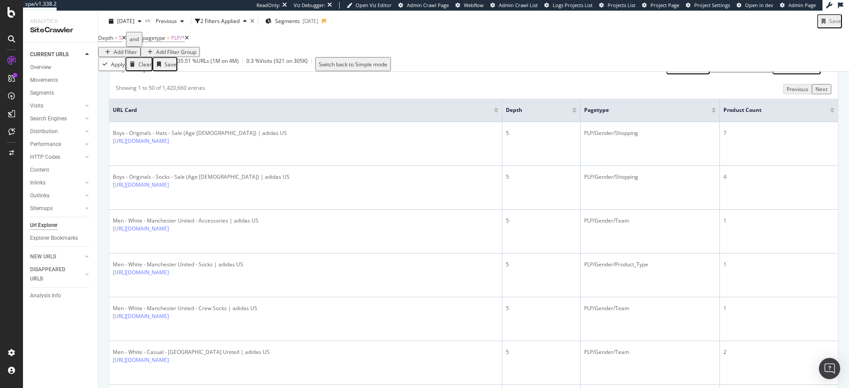
drag, startPoint x: 506, startPoint y: 118, endPoint x: 339, endPoint y: 129, distance: 167.0
click at [339, 122] on th "URL Card" at bounding box center [305, 110] width 393 height 23
drag, startPoint x: 506, startPoint y: 119, endPoint x: 416, endPoint y: 118, distance: 89.3
click at [391, 120] on th "URL Card" at bounding box center [305, 110] width 393 height 23
drag, startPoint x: 507, startPoint y: 118, endPoint x: 372, endPoint y: 119, distance: 134.8
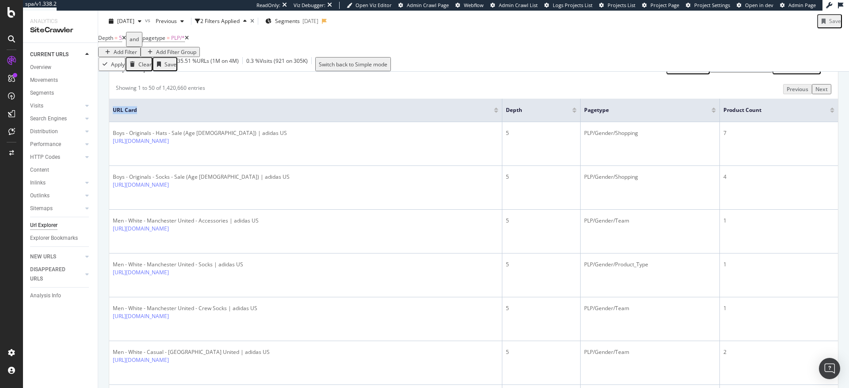
click at [373, 119] on th "URL Card" at bounding box center [305, 110] width 393 height 23
drag, startPoint x: 768, startPoint y: 124, endPoint x: 469, endPoint y: 117, distance: 298.9
click at [469, 117] on tr "URL Card Depth pagetype Product Count" at bounding box center [473, 110] width 729 height 23
click at [468, 114] on span "URL Card" at bounding box center [302, 110] width 379 height 8
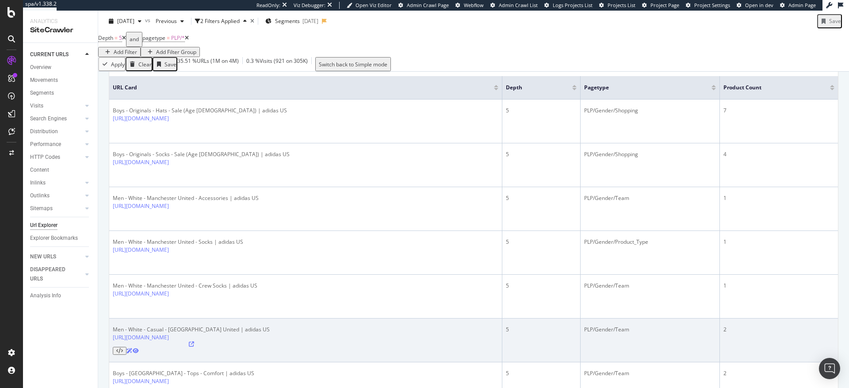
scroll to position [195, 0]
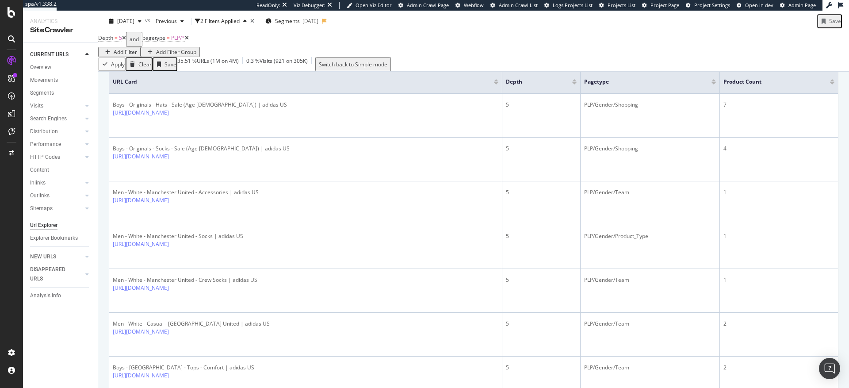
click at [830, 81] on div at bounding box center [832, 80] width 4 height 2
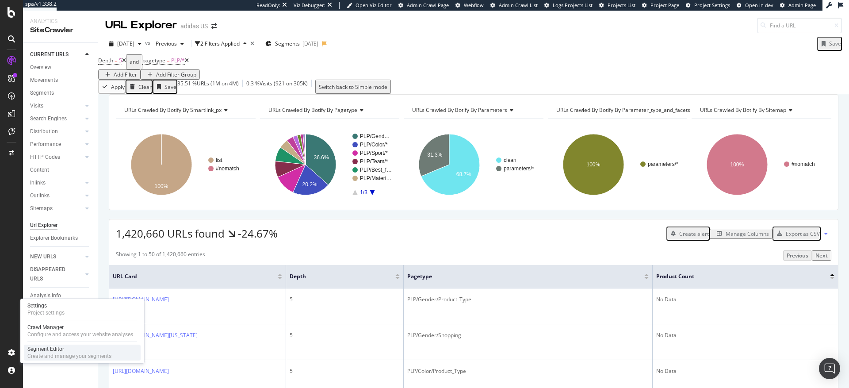
click at [47, 349] on div "Segment Editor" at bounding box center [69, 348] width 84 height 7
click at [86, 131] on icon at bounding box center [87, 131] width 4 height 5
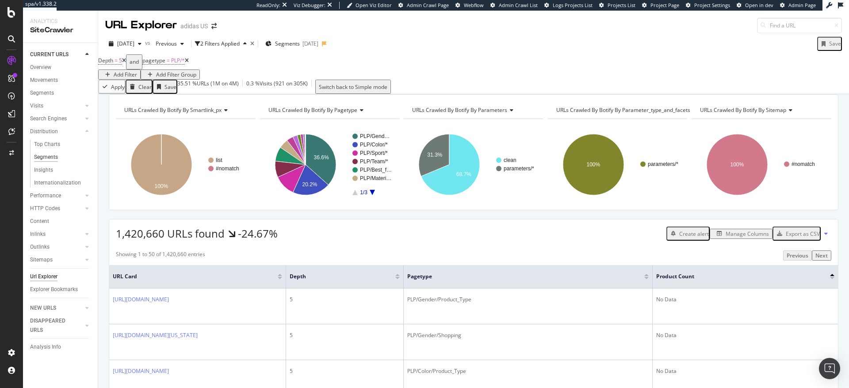
click at [51, 156] on div "Segments" at bounding box center [46, 157] width 24 height 9
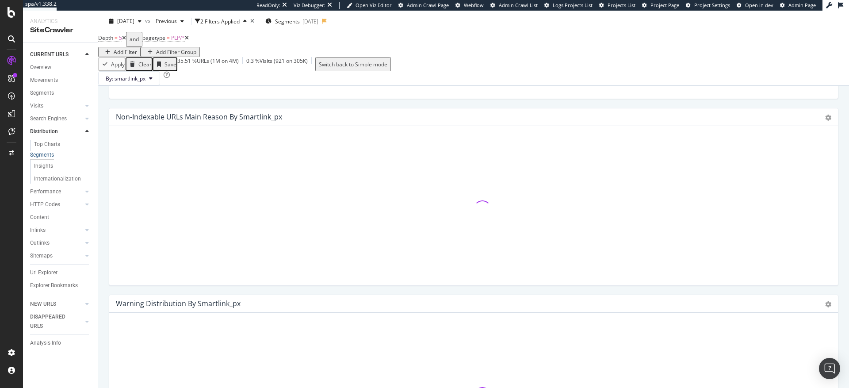
scroll to position [255, 0]
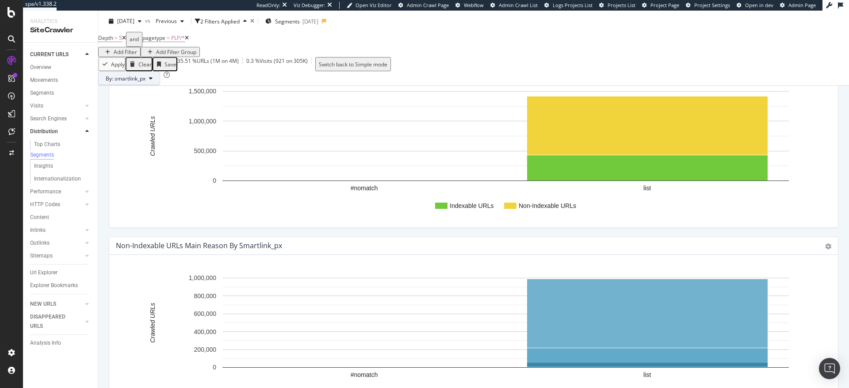
click at [145, 82] on span "By: smartlink_px" at bounding box center [126, 79] width 40 height 8
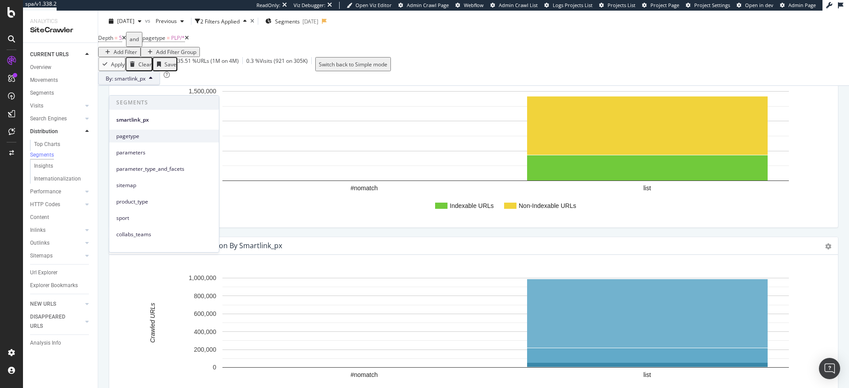
click at [133, 137] on span "pagetype" at bounding box center [163, 136] width 95 height 8
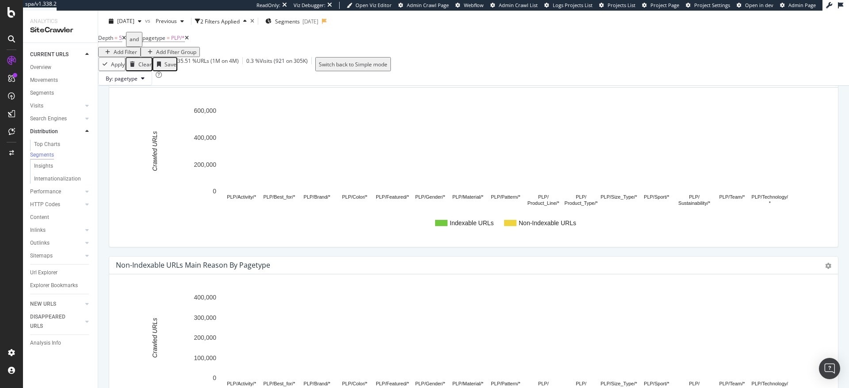
scroll to position [111, 0]
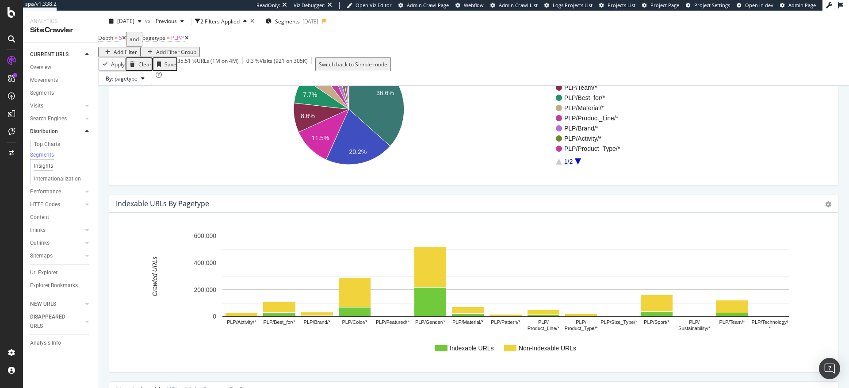
click at [50, 170] on div "Insights" at bounding box center [43, 165] width 19 height 9
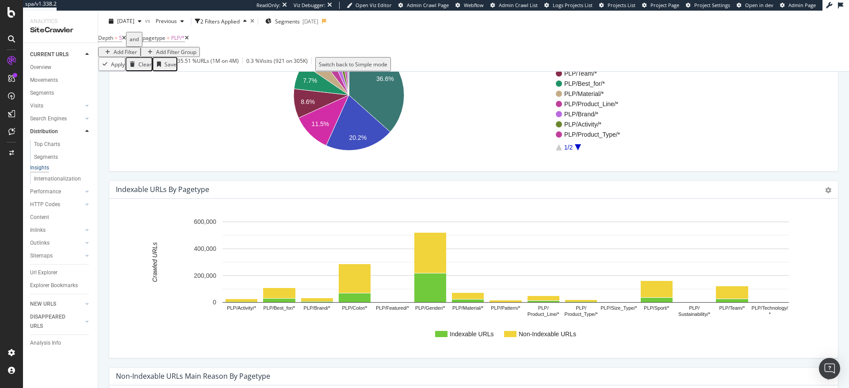
scroll to position [82, 0]
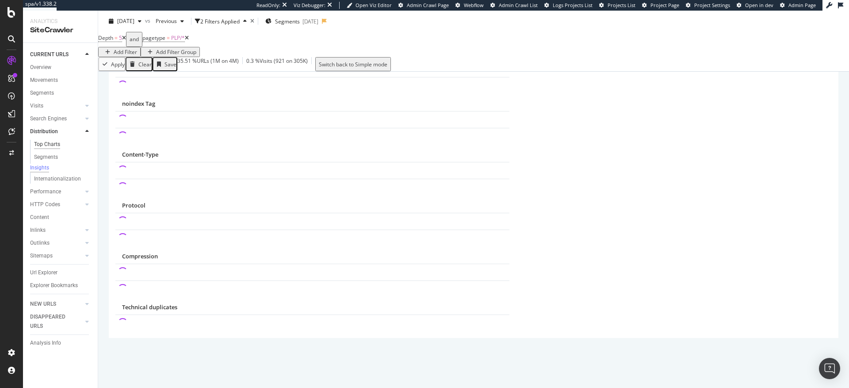
click at [47, 144] on div "Top Charts" at bounding box center [47, 144] width 26 height 9
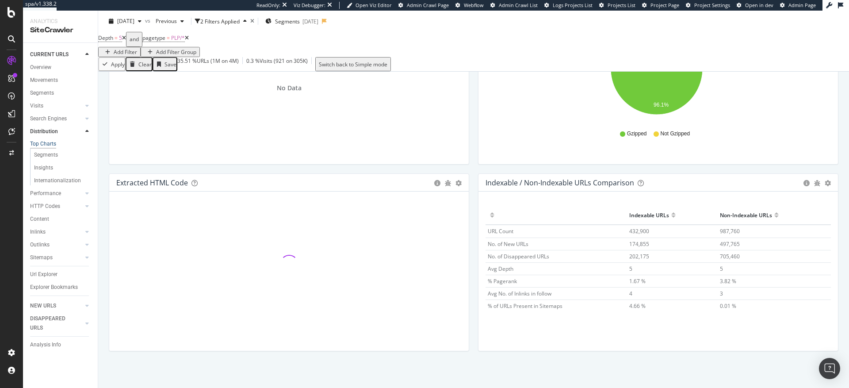
scroll to position [1307, 0]
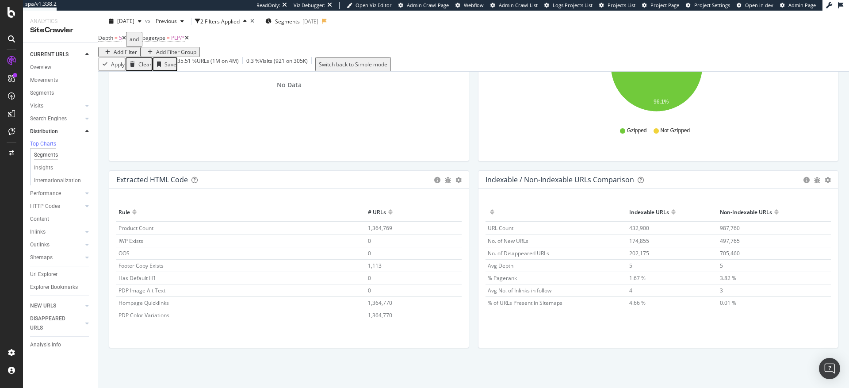
click at [53, 159] on div "Segments" at bounding box center [46, 154] width 24 height 9
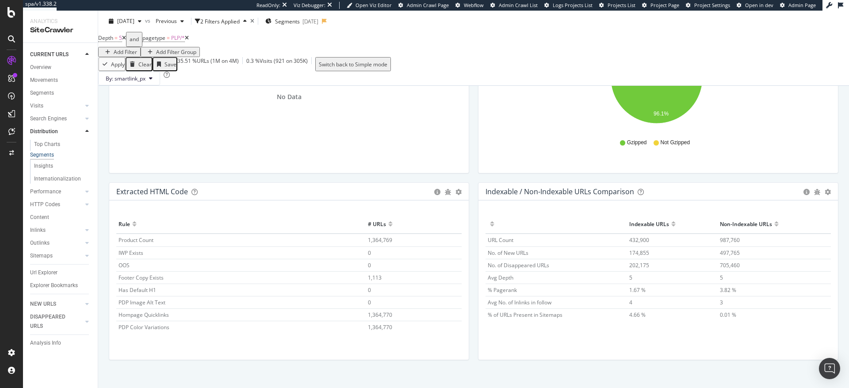
scroll to position [711, 0]
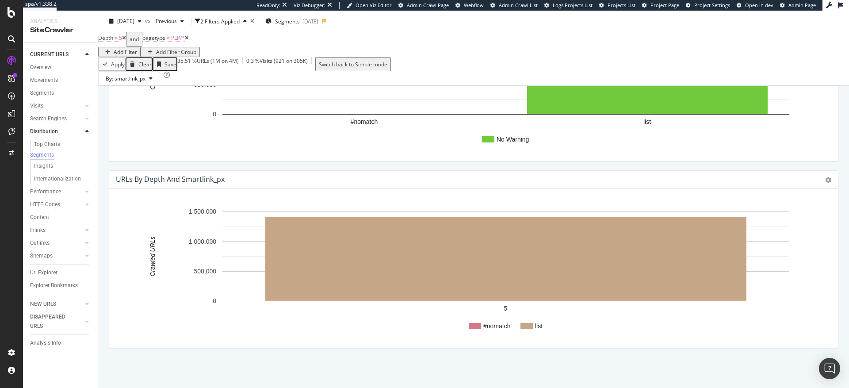
click at [189, 41] on icon at bounding box center [187, 37] width 4 height 5
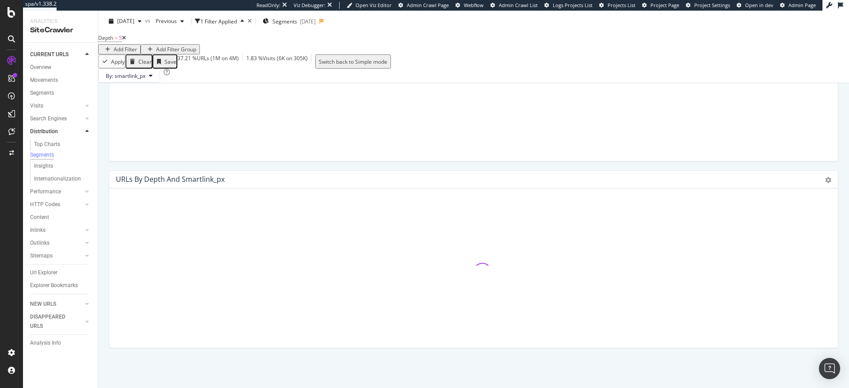
click at [126, 41] on icon at bounding box center [124, 37] width 4 height 5
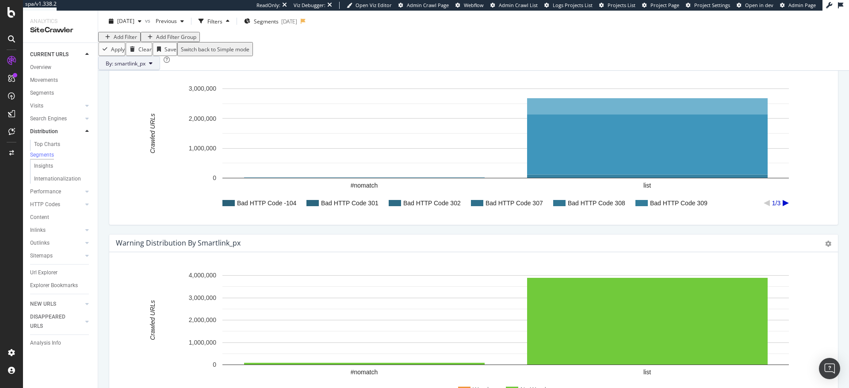
click at [145, 67] on span "By: smartlink_px" at bounding box center [126, 64] width 40 height 8
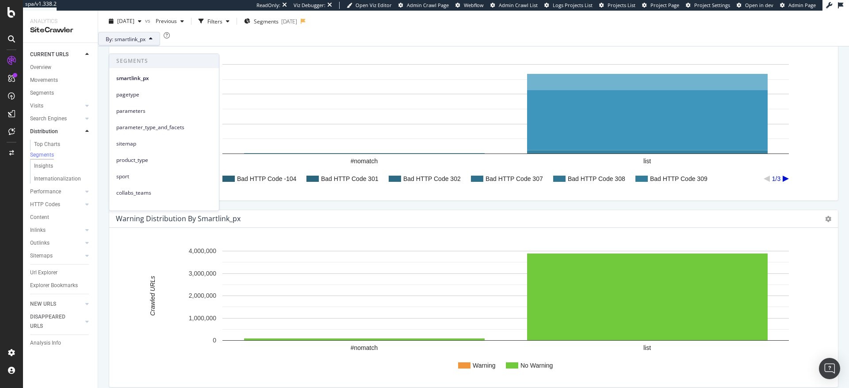
scroll to position [389, 0]
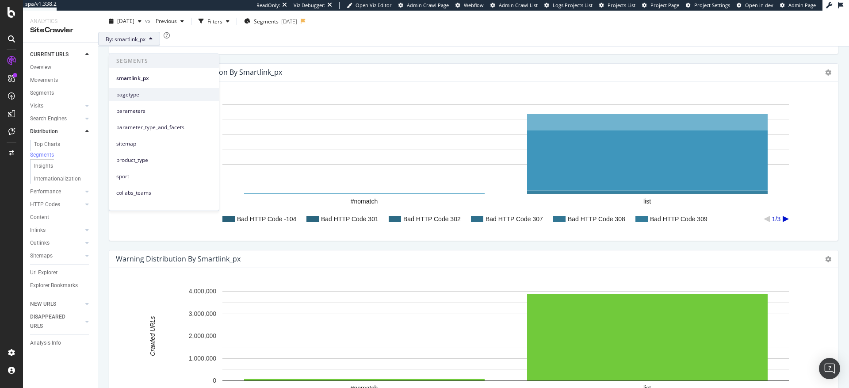
click at [136, 95] on span "pagetype" at bounding box center [163, 95] width 95 height 8
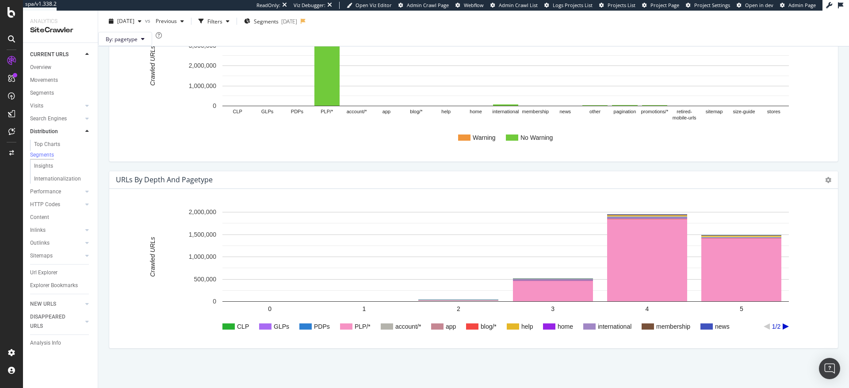
scroll to position [670, 0]
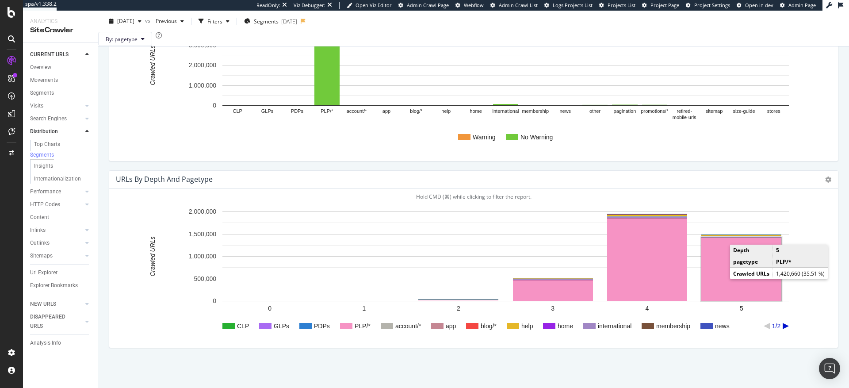
click at [718, 259] on rect "A chart." at bounding box center [741, 268] width 80 height 63
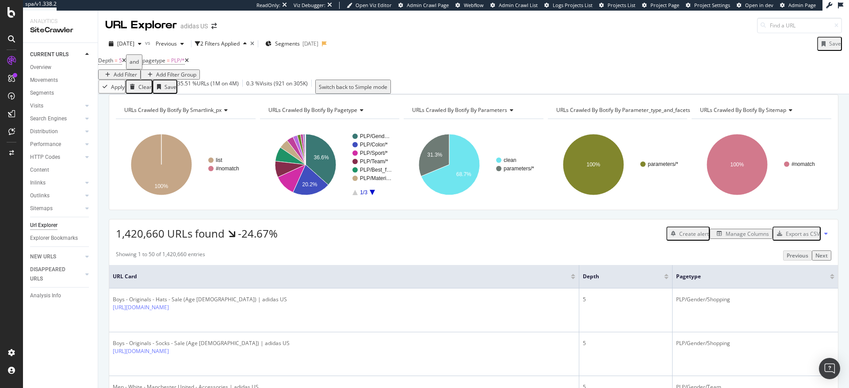
click at [728, 237] on div "Manage Columns" at bounding box center [741, 234] width 56 height 8
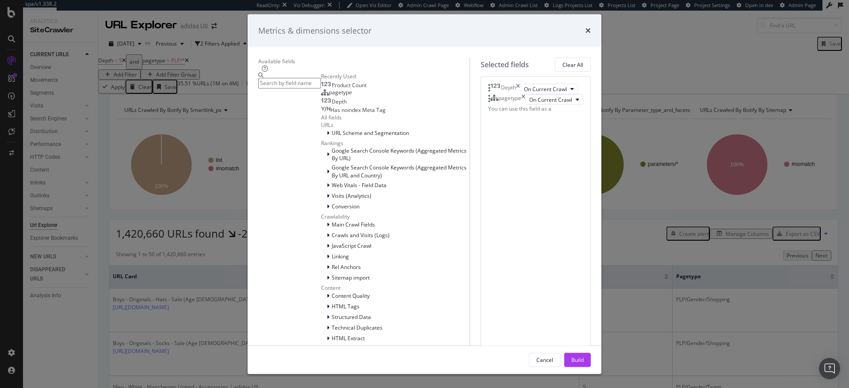
click at [332, 88] on span "Product Count" at bounding box center [349, 85] width 35 height 8
click at [286, 81] on input "modal" at bounding box center [289, 83] width 63 height 10
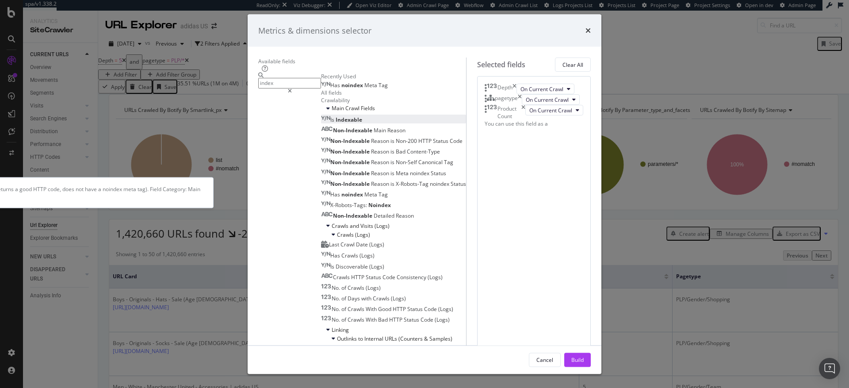
type input "index"
click at [336, 123] on span "Indexable" at bounding box center [349, 119] width 27 height 8
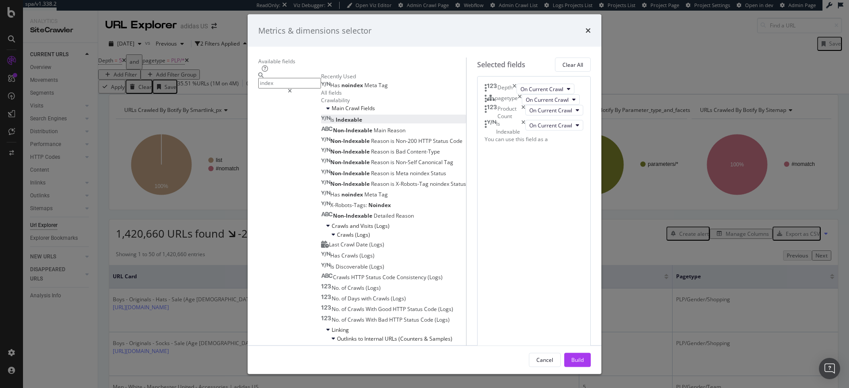
click at [584, 358] on div "Build" at bounding box center [577, 359] width 12 height 8
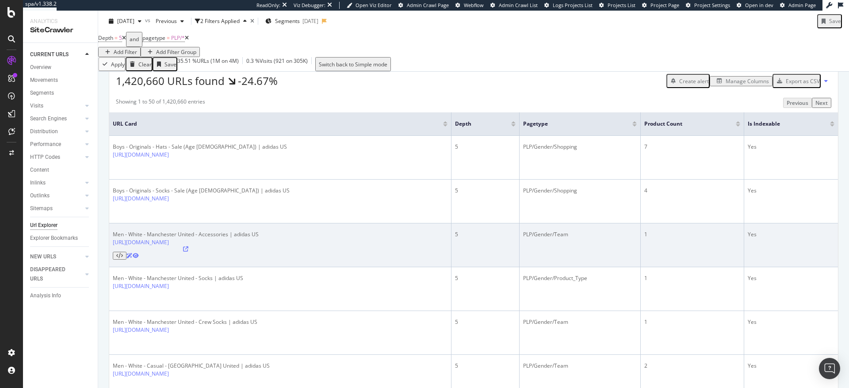
scroll to position [153, 0]
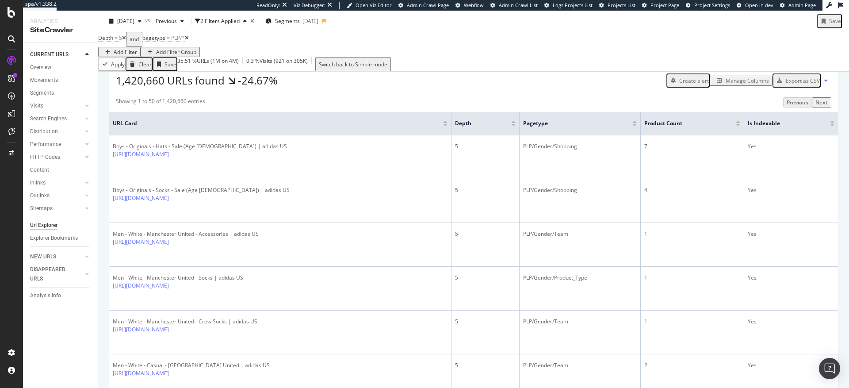
click at [737, 126] on div at bounding box center [738, 125] width 4 height 2
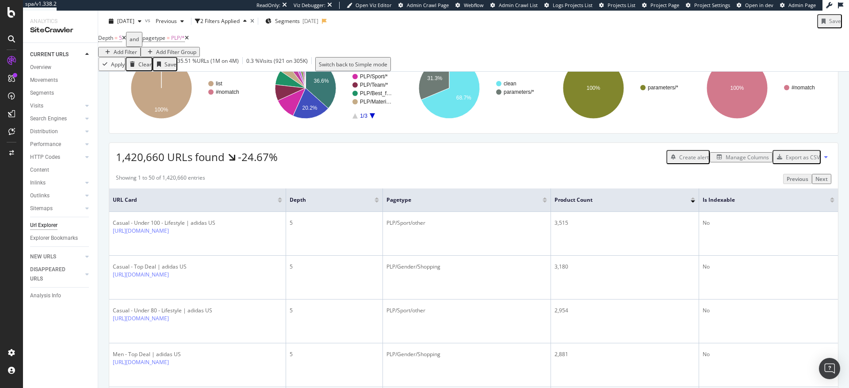
scroll to position [78, 0]
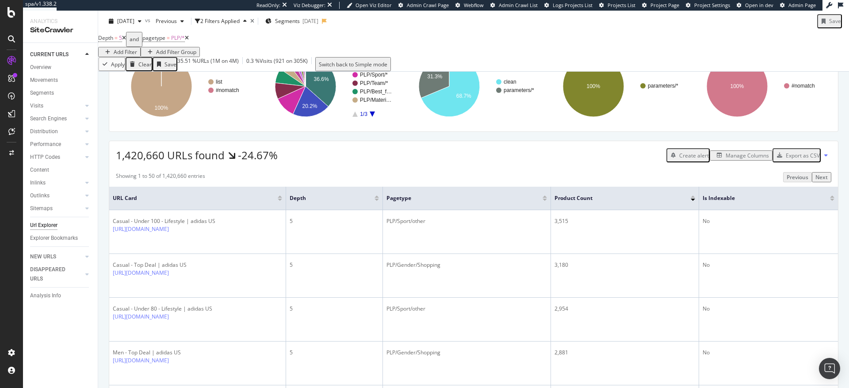
click at [693, 198] on div at bounding box center [693, 196] width 4 height 2
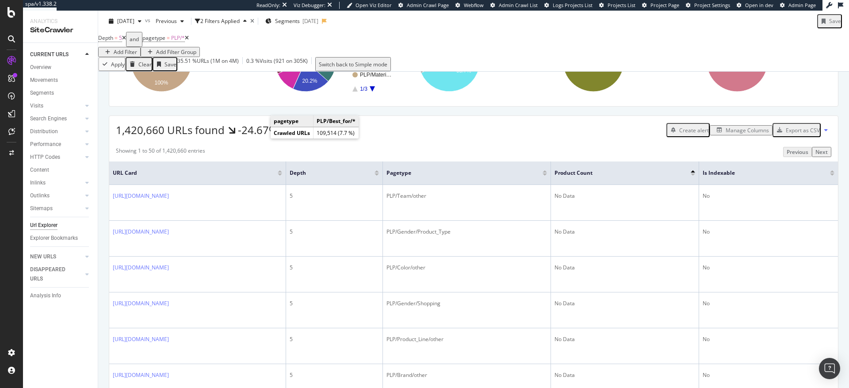
scroll to position [116, 0]
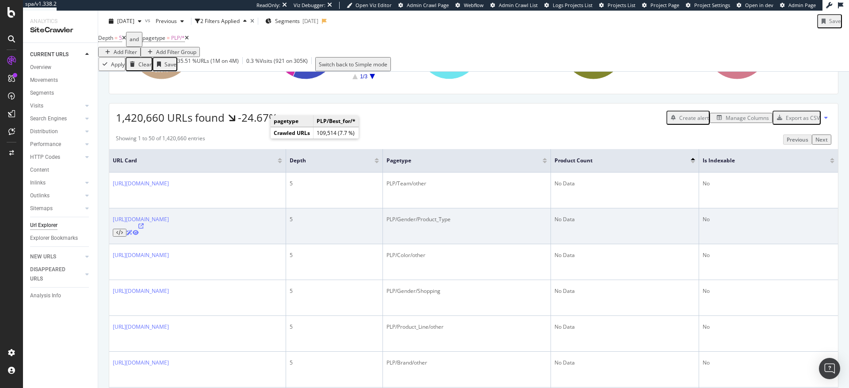
click at [144, 229] on icon at bounding box center [140, 225] width 5 height 5
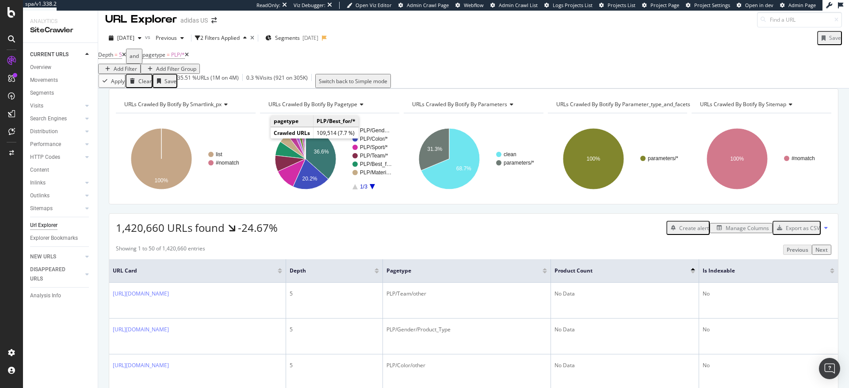
scroll to position [0, 0]
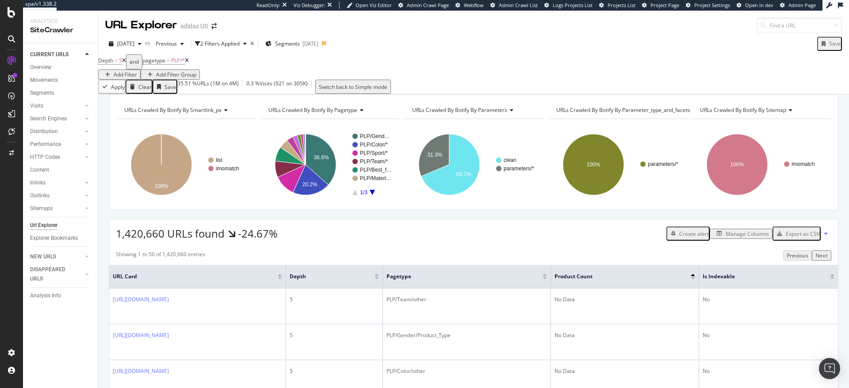
click at [137, 71] on div "Add Filter" at bounding box center [125, 75] width 23 height 8
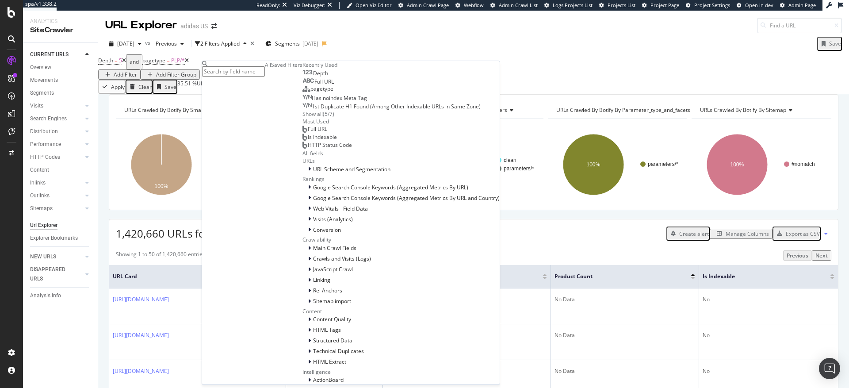
click at [308, 141] on span "Is Indexable" at bounding box center [322, 137] width 29 height 8
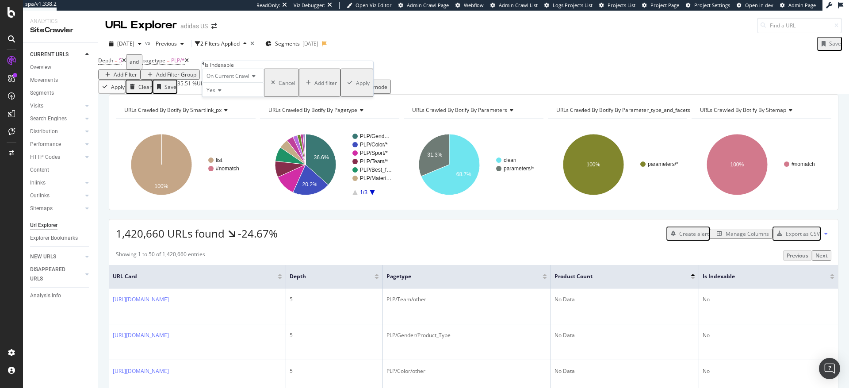
click at [356, 87] on div "Apply" at bounding box center [363, 83] width 14 height 8
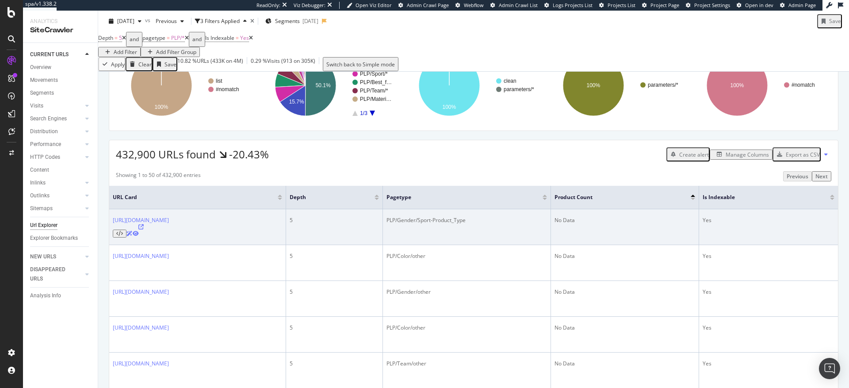
scroll to position [80, 0]
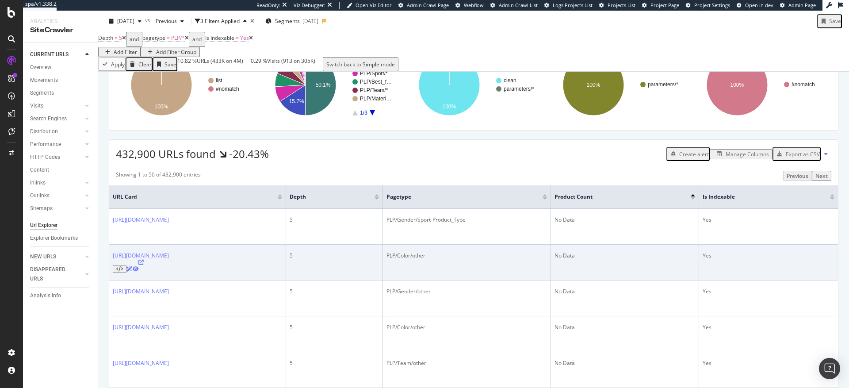
click at [144, 265] on icon at bounding box center [140, 261] width 5 height 5
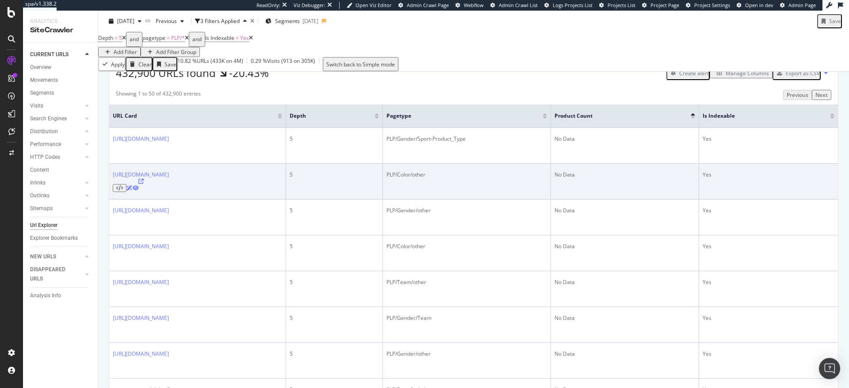
scroll to position [161, 0]
click at [169, 177] on link "https://www.adidas.com/us/green-liverpool_fc-jerseys-staying_cool" at bounding box center [141, 174] width 56 height 8
click at [144, 183] on icon at bounding box center [140, 180] width 5 height 5
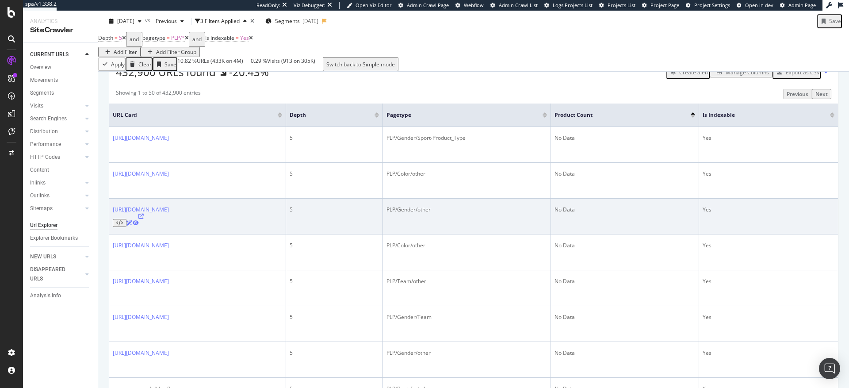
click at [144, 219] on icon at bounding box center [140, 216] width 5 height 5
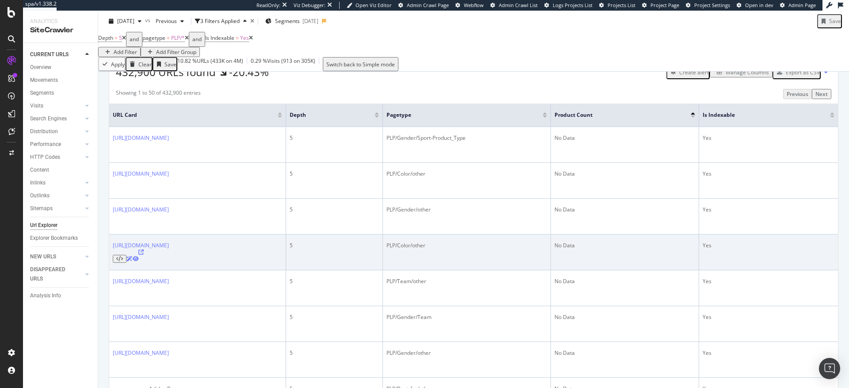
click at [144, 251] on icon at bounding box center [140, 251] width 5 height 5
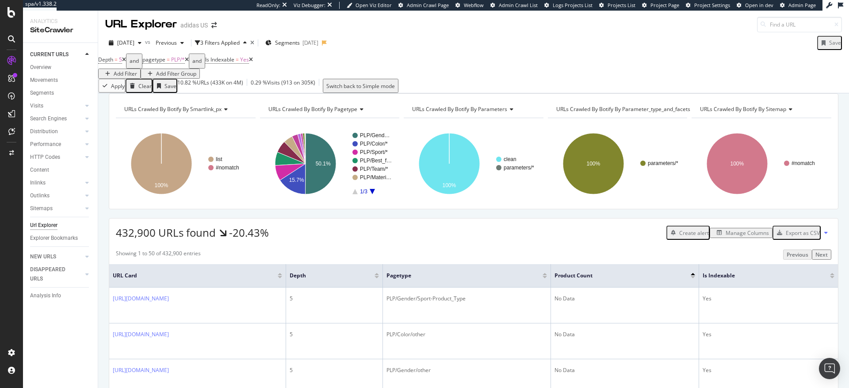
scroll to position [0, 0]
click at [189, 63] on icon at bounding box center [187, 60] width 4 height 5
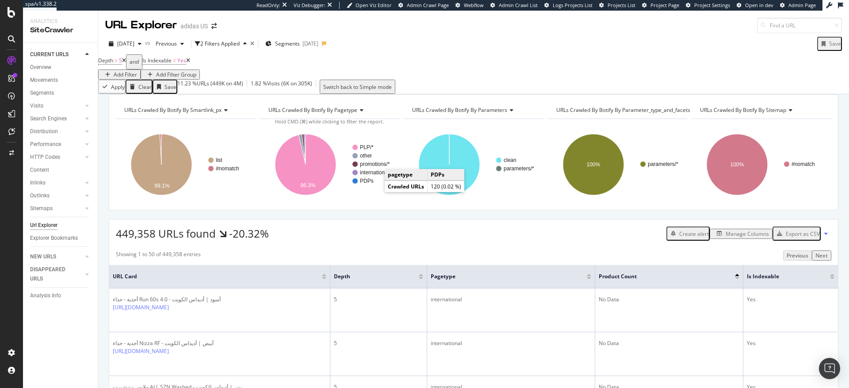
click at [369, 184] on text "PDPs" at bounding box center [367, 181] width 14 height 6
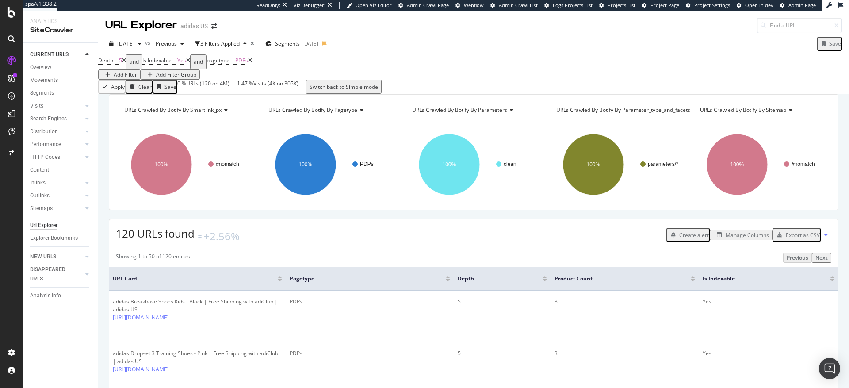
drag, startPoint x: 263, startPoint y: 68, endPoint x: 255, endPoint y: 69, distance: 8.1
click at [252, 63] on icon at bounding box center [250, 60] width 4 height 5
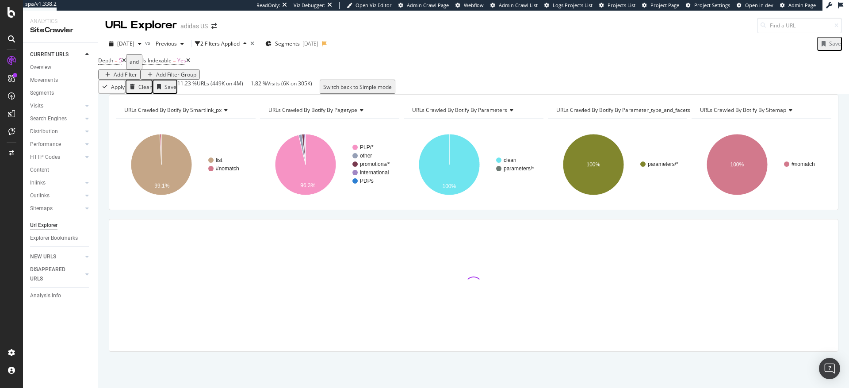
click at [137, 71] on div "Add Filter" at bounding box center [125, 75] width 23 height 8
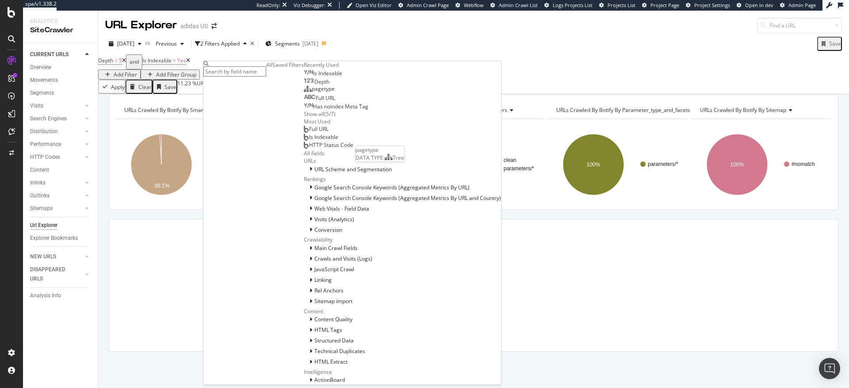
click at [312, 92] on span "pagetype" at bounding box center [323, 89] width 23 height 8
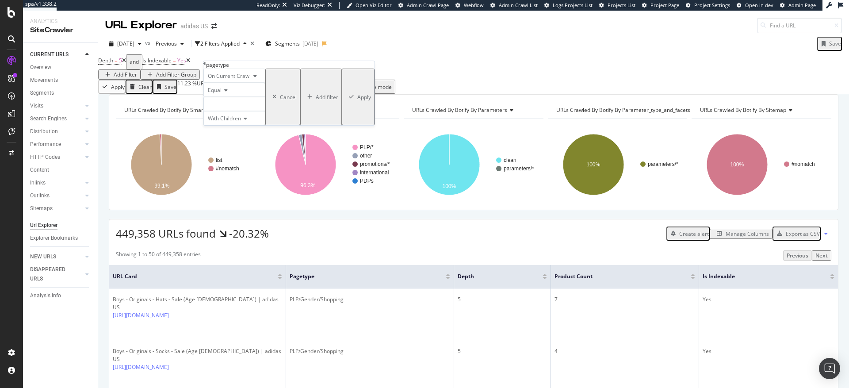
click at [228, 111] on div at bounding box center [234, 104] width 62 height 14
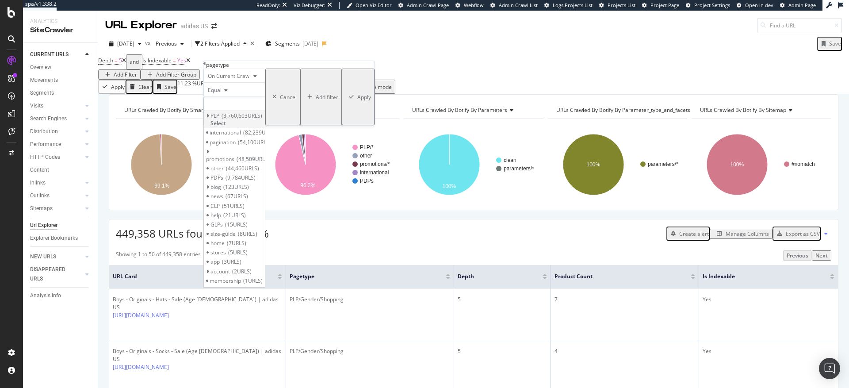
click at [219, 119] on span "PLP" at bounding box center [214, 116] width 9 height 8
click at [226, 127] on span "Select" at bounding box center [217, 123] width 15 height 8
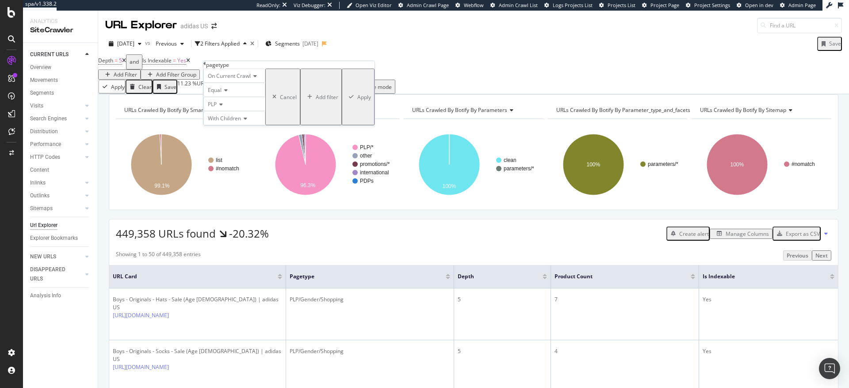
click at [357, 101] on div "Apply" at bounding box center [364, 97] width 14 height 8
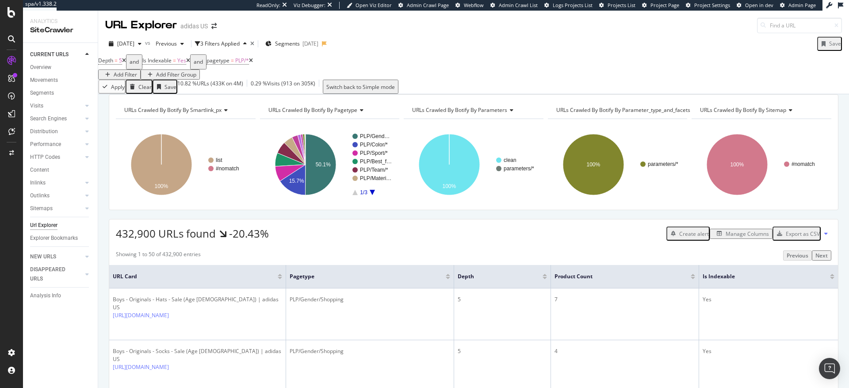
click at [137, 71] on div "Add Filter" at bounding box center [125, 75] width 23 height 8
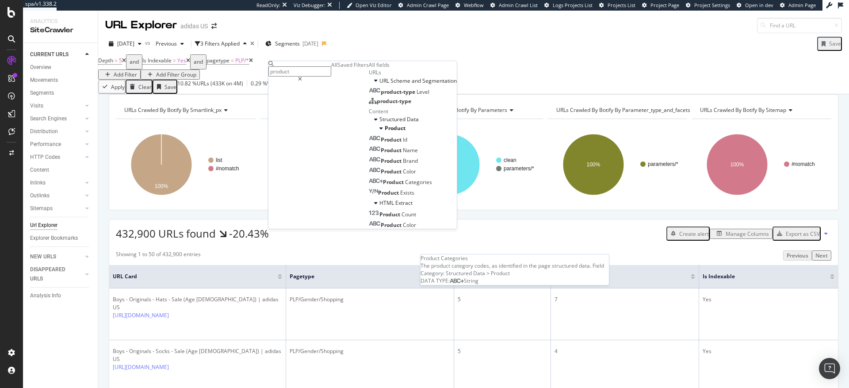
scroll to position [35, 0]
type input "product"
click at [369, 218] on div "Product Count" at bounding box center [392, 214] width 47 height 8
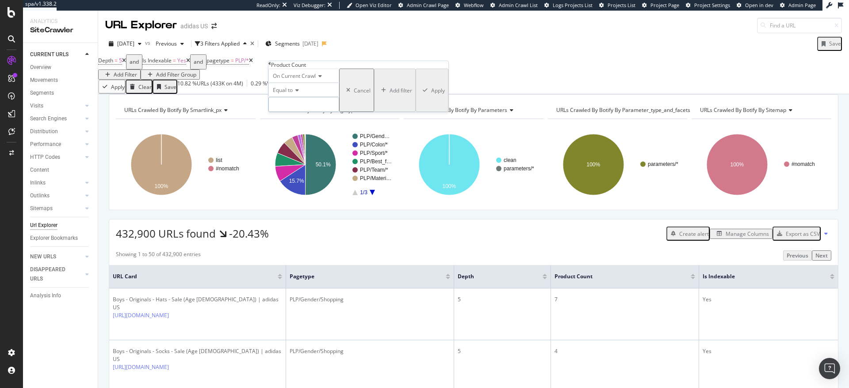
click at [302, 112] on input "number" at bounding box center [303, 104] width 71 height 15
type input "1"
click at [431, 94] on div "Apply" at bounding box center [438, 91] width 14 height 8
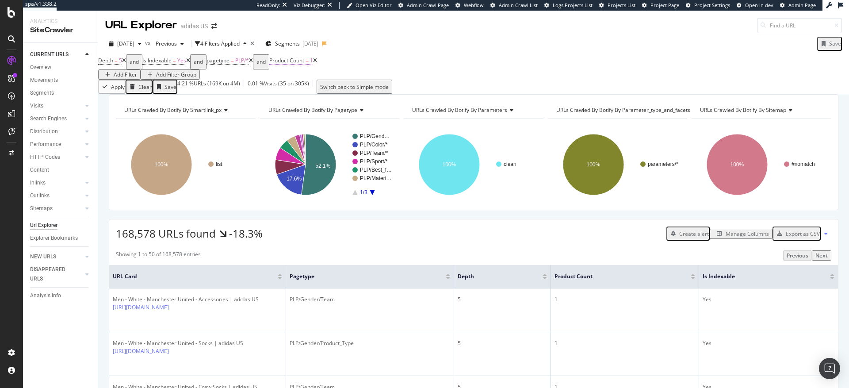
click at [304, 64] on span "Product Count" at bounding box center [286, 61] width 35 height 8
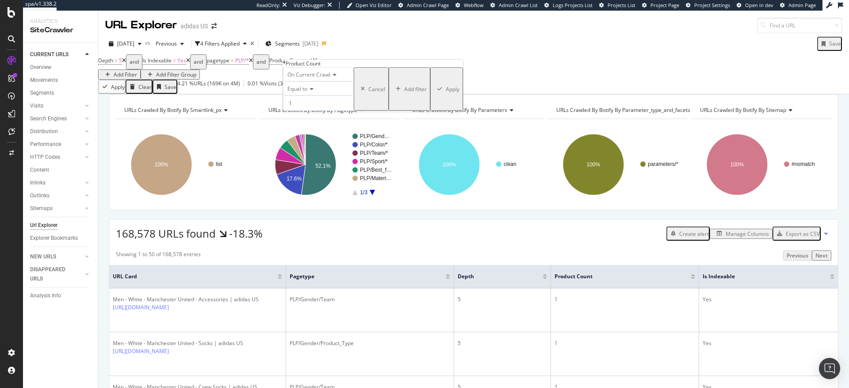
click at [307, 92] on span "Equal to" at bounding box center [297, 89] width 20 height 8
click at [348, 95] on div "Equal to" at bounding box center [318, 88] width 71 height 14
click at [325, 111] on input "1" at bounding box center [318, 102] width 71 height 15
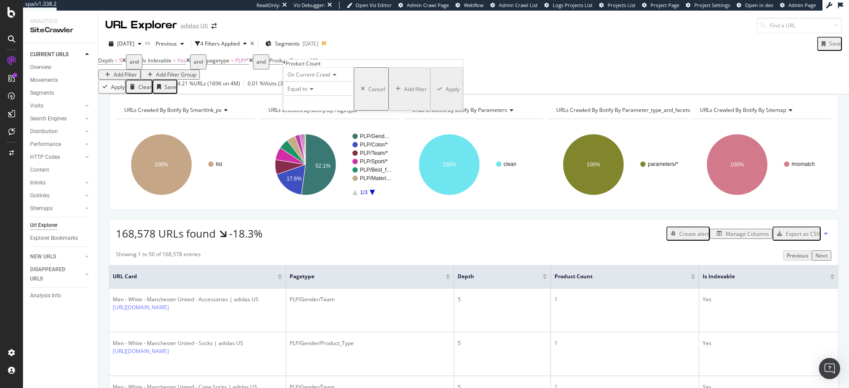
click at [305, 92] on span "Equal to" at bounding box center [297, 89] width 20 height 8
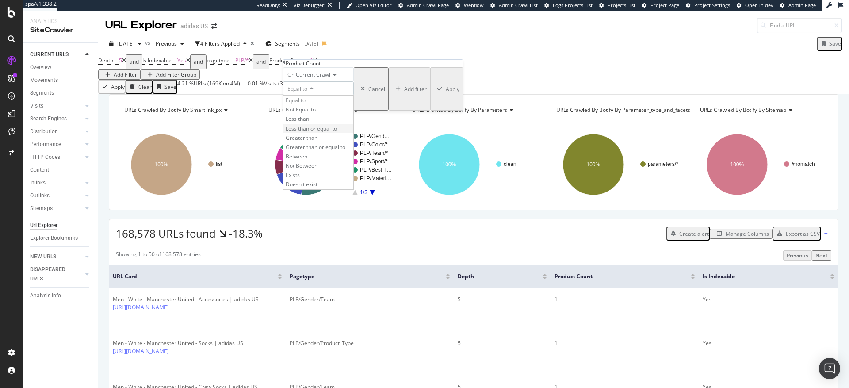
click at [311, 132] on span "Less than or equal to" at bounding box center [311, 129] width 51 height 8
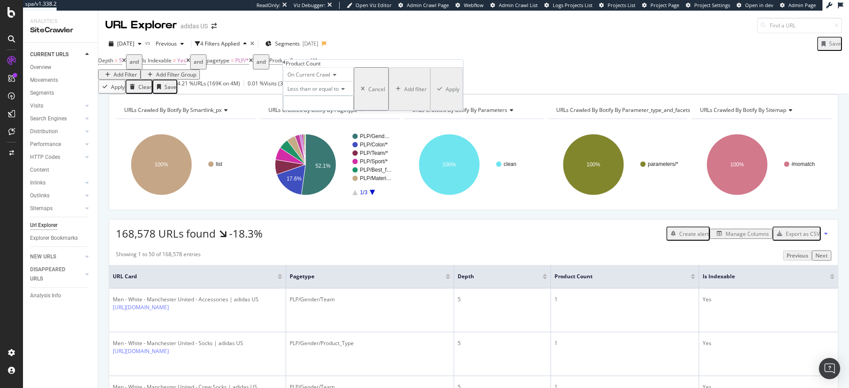
click at [305, 111] on input "number" at bounding box center [318, 102] width 71 height 15
type input "2"
click at [446, 93] on div "Apply" at bounding box center [453, 89] width 14 height 8
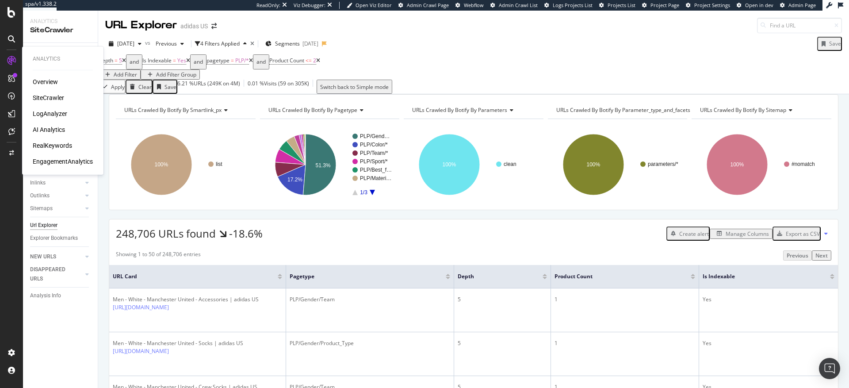
click at [54, 99] on div "SiteCrawler" at bounding box center [48, 97] width 31 height 9
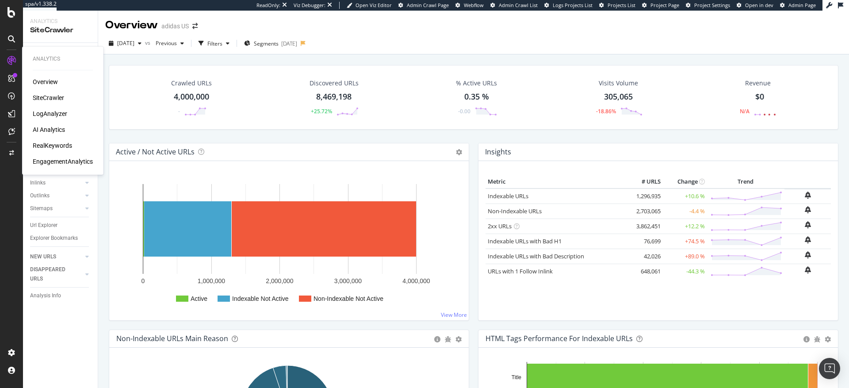
click at [55, 115] on div "LogAnalyzer" at bounding box center [50, 113] width 34 height 9
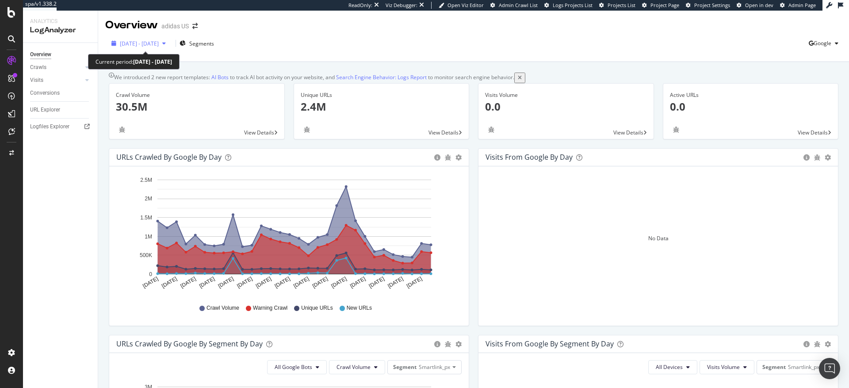
click at [152, 46] on span "2025 Sep. 7th - Oct. 6th" at bounding box center [139, 44] width 39 height 8
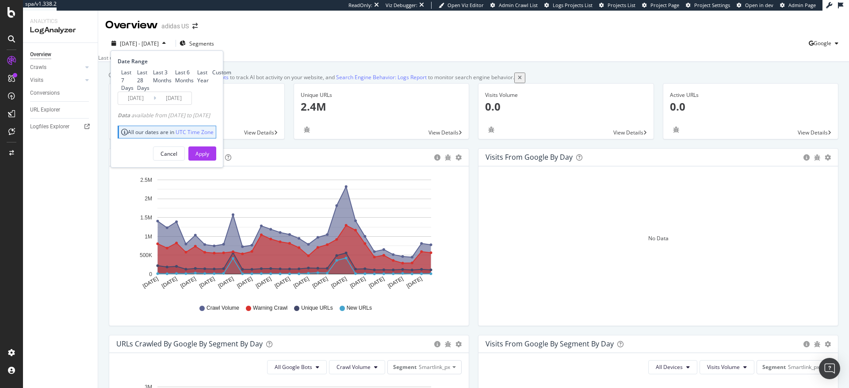
click at [118, 80] on div "Last 7 Days" at bounding box center [118, 80] width 0 height 0
type input "2025/09/30"
click at [209, 157] on div "Apply" at bounding box center [202, 154] width 14 height 8
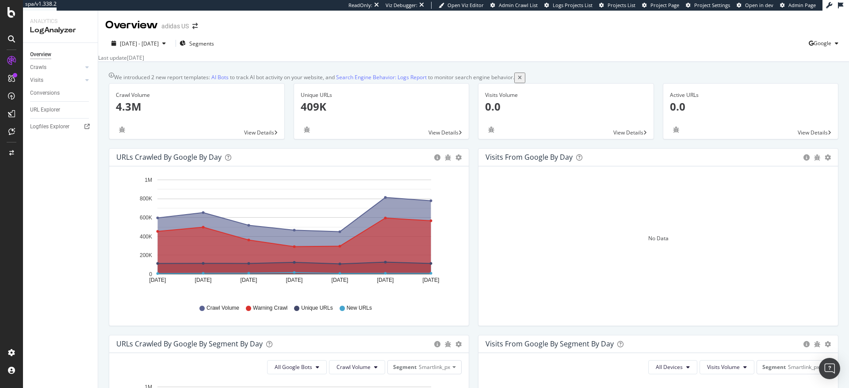
click at [317, 114] on p "409K" at bounding box center [382, 106] width 162 height 15
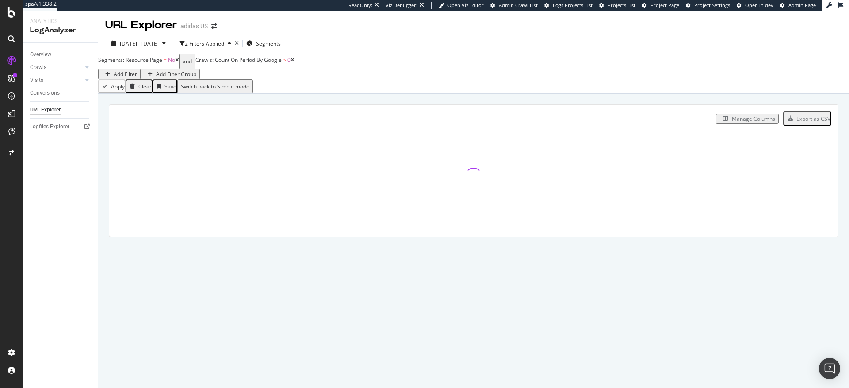
click at [137, 70] on div "Add Filter" at bounding box center [125, 74] width 23 height 8
click at [420, 84] on span "Full URL" at bounding box center [429, 81] width 19 height 8
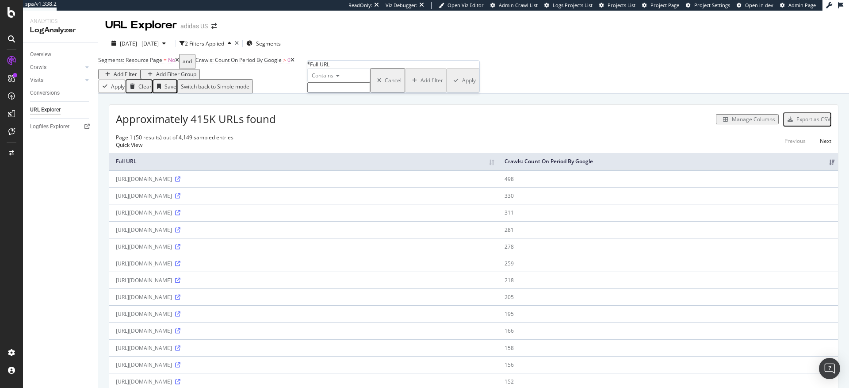
click at [336, 92] on input "text" at bounding box center [338, 87] width 63 height 10
type input "grid"
click at [462, 87] on div "Apply" at bounding box center [469, 83] width 14 height 8
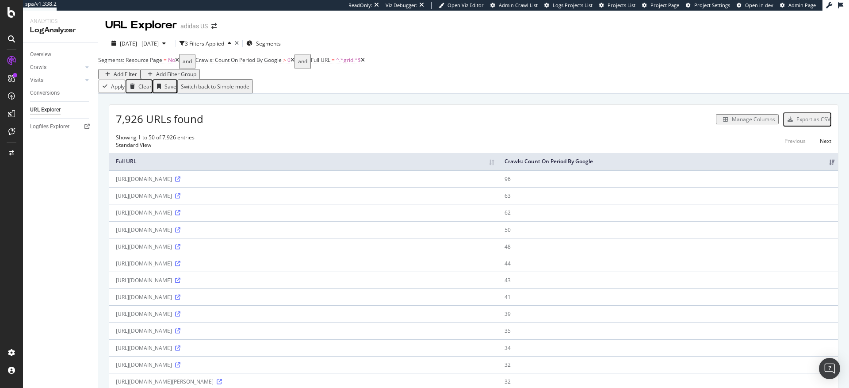
click at [146, 163] on th "Full URL" at bounding box center [303, 161] width 389 height 17
click at [780, 168] on th "Crawls: Count On Period By Google" at bounding box center [668, 161] width 340 height 17
click at [769, 161] on th "Crawls: Count On Period By Google" at bounding box center [668, 161] width 340 height 17
click at [137, 70] on div "Add Filter" at bounding box center [125, 74] width 23 height 8
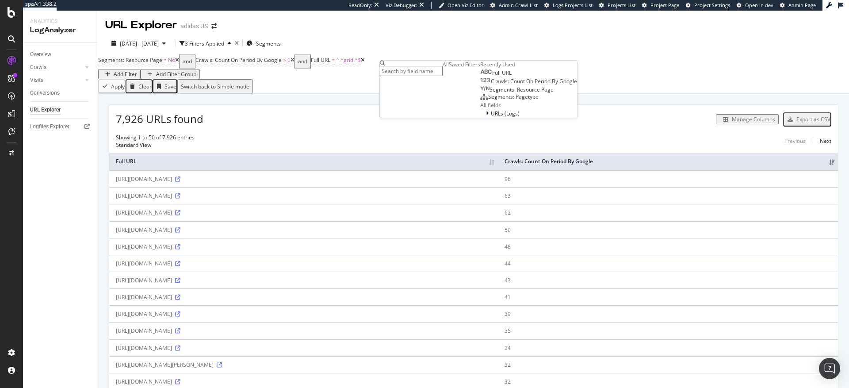
click at [488, 100] on span "Segments: Pagetype" at bounding box center [513, 97] width 50 height 8
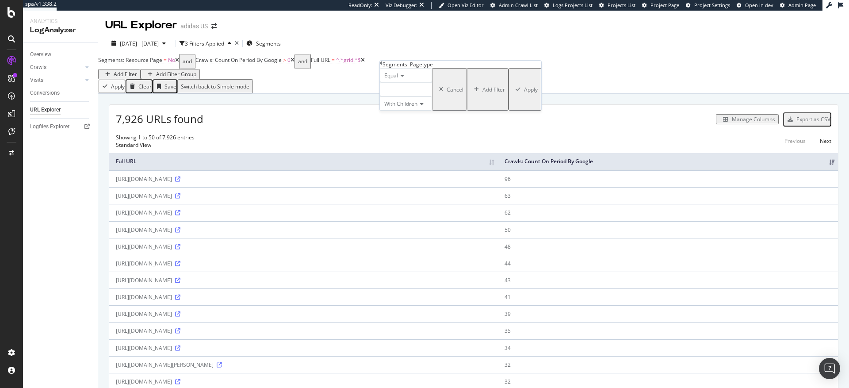
click at [404, 96] on div at bounding box center [406, 89] width 52 height 14
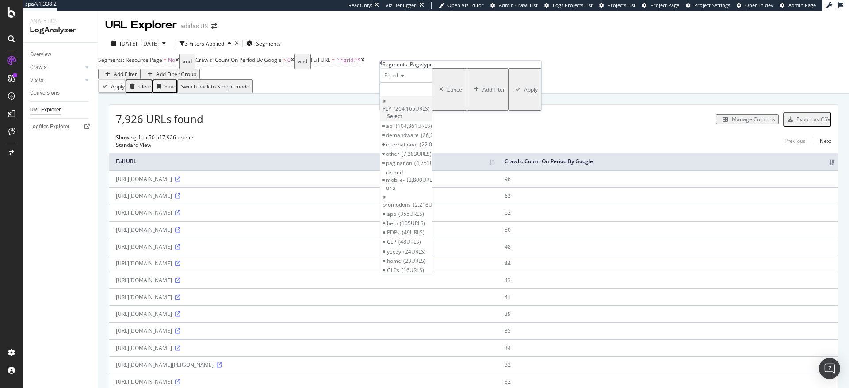
click at [402, 120] on span "Select" at bounding box center [394, 116] width 15 height 8
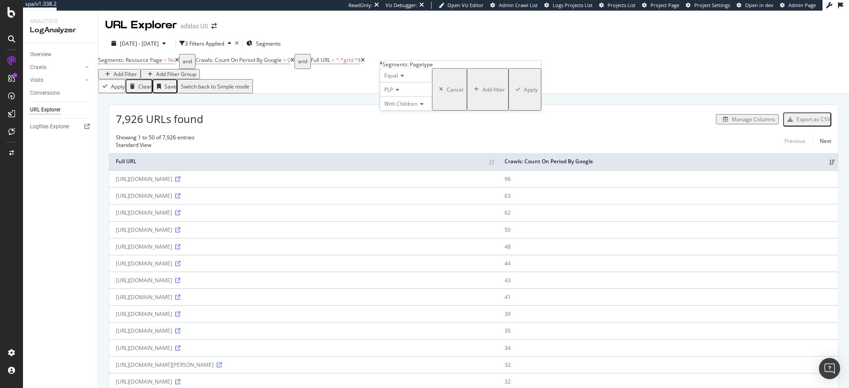
click at [524, 93] on div "Apply" at bounding box center [531, 90] width 14 height 8
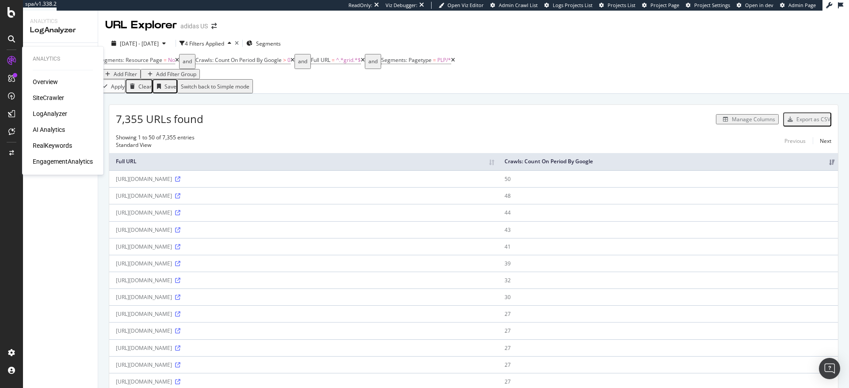
click at [46, 98] on div "SiteCrawler" at bounding box center [48, 97] width 31 height 9
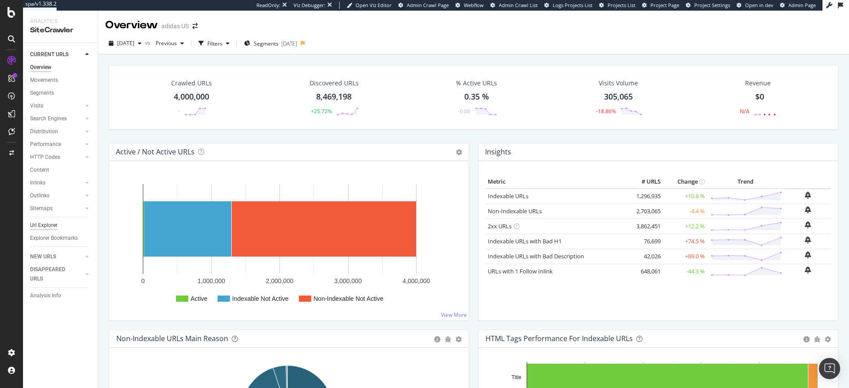
click at [43, 226] on div "Url Explorer" at bounding box center [43, 225] width 27 height 9
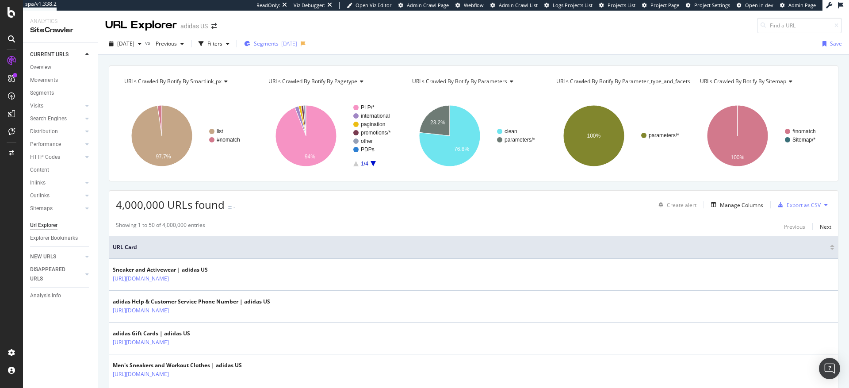
click at [294, 45] on div "[DATE]" at bounding box center [289, 44] width 16 height 8
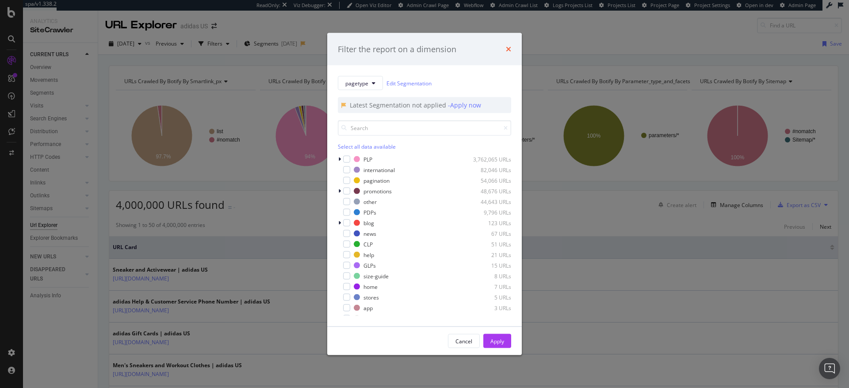
click at [508, 50] on icon "times" at bounding box center [508, 49] width 5 height 7
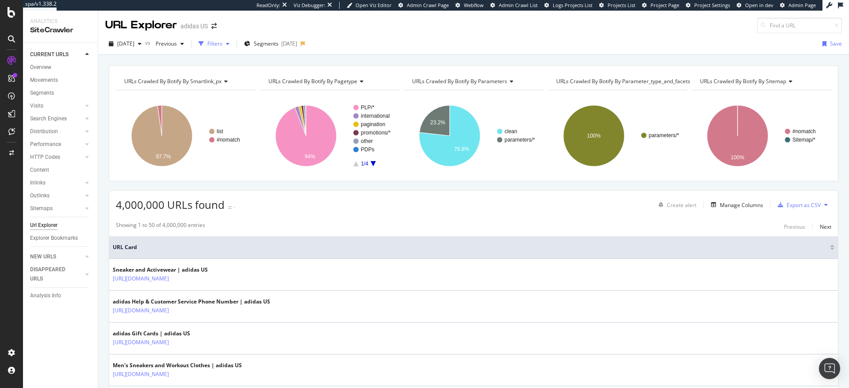
click at [222, 42] on div "Filters" at bounding box center [214, 44] width 15 height 8
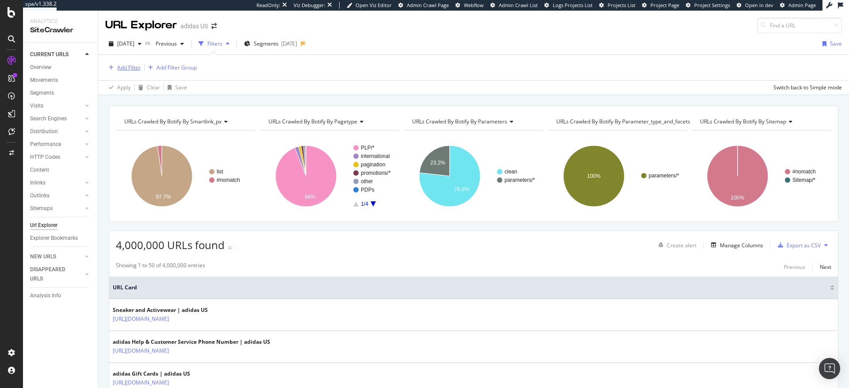
click at [126, 69] on div "Add Filter" at bounding box center [128, 68] width 23 height 8
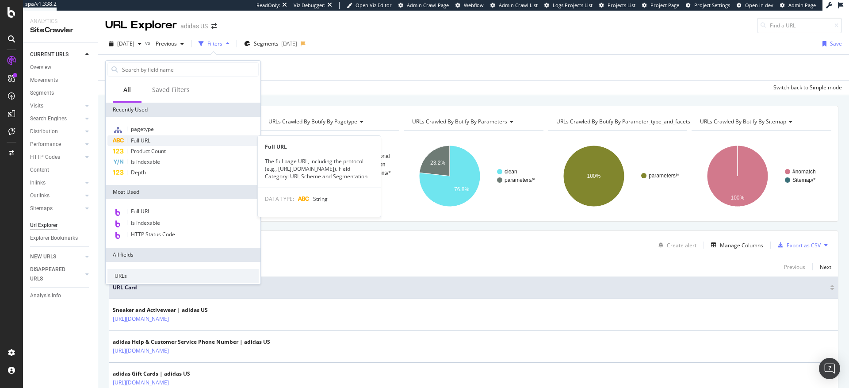
click at [143, 142] on span "Full URL" at bounding box center [140, 141] width 19 height 8
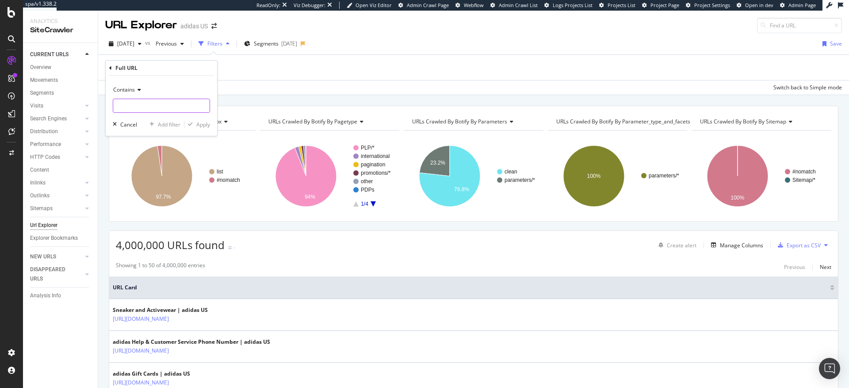
click at [154, 107] on input "text" at bounding box center [161, 106] width 96 height 14
type input "grid"
click at [208, 124] on div "Apply" at bounding box center [203, 125] width 14 height 8
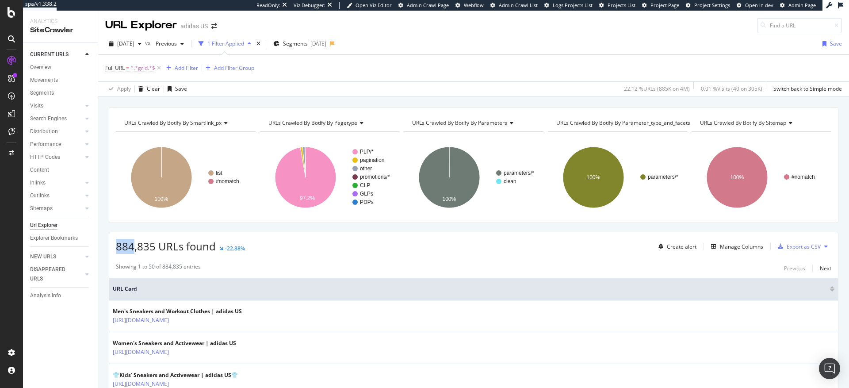
drag, startPoint x: 135, startPoint y: 248, endPoint x: 113, endPoint y: 248, distance: 21.7
click at [113, 248] on div "884,835 URLs found -22.88% Create alert Manage Columns Export as CSV" at bounding box center [473, 243] width 729 height 22
drag, startPoint x: 154, startPoint y: 248, endPoint x: 105, endPoint y: 248, distance: 49.1
click at [308, 266] on div "Showing 1 to 50 of 884,835 entries Previous Next" at bounding box center [473, 268] width 729 height 11
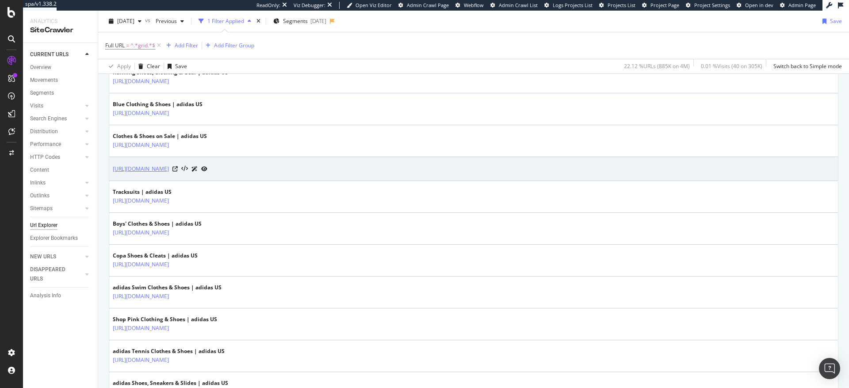
scroll to position [484, 0]
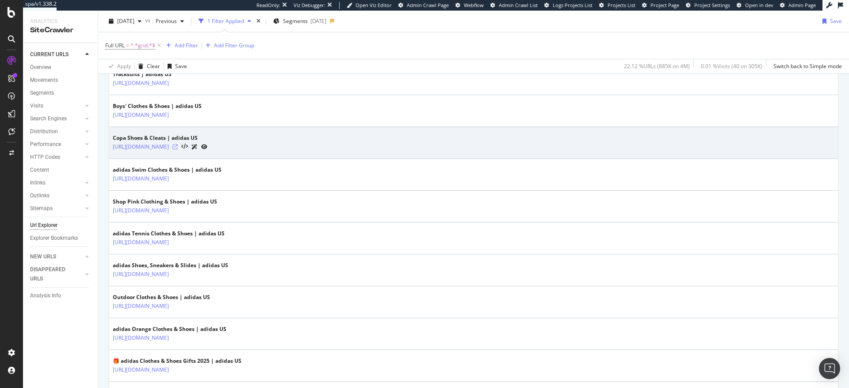
click at [178, 147] on icon at bounding box center [174, 146] width 5 height 5
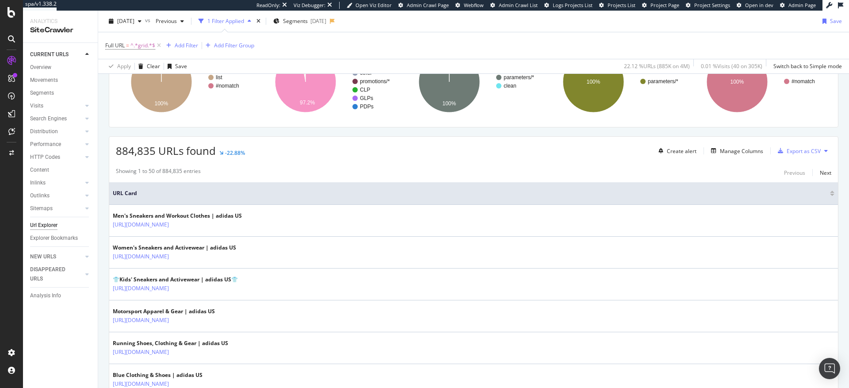
scroll to position [0, 0]
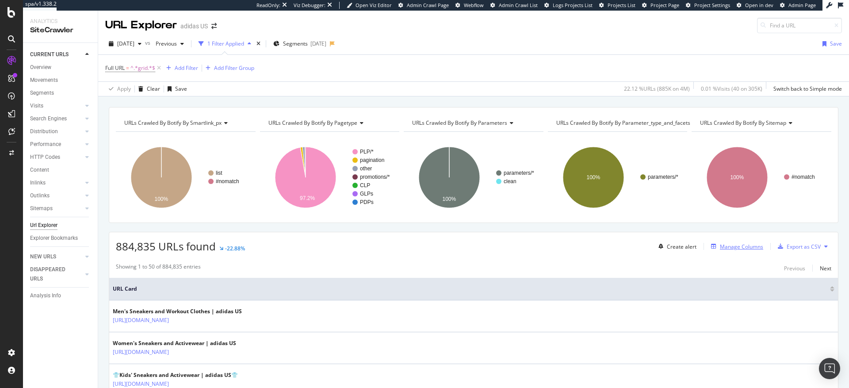
click at [720, 246] on div "Manage Columns" at bounding box center [741, 247] width 43 height 8
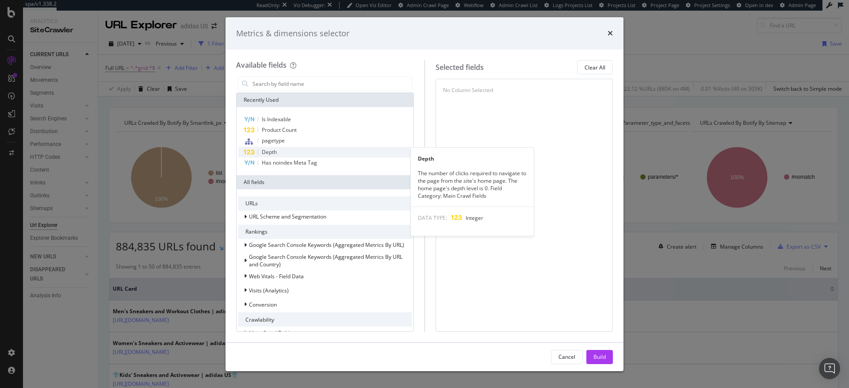
click at [275, 151] on span "Depth" at bounding box center [269, 152] width 15 height 8
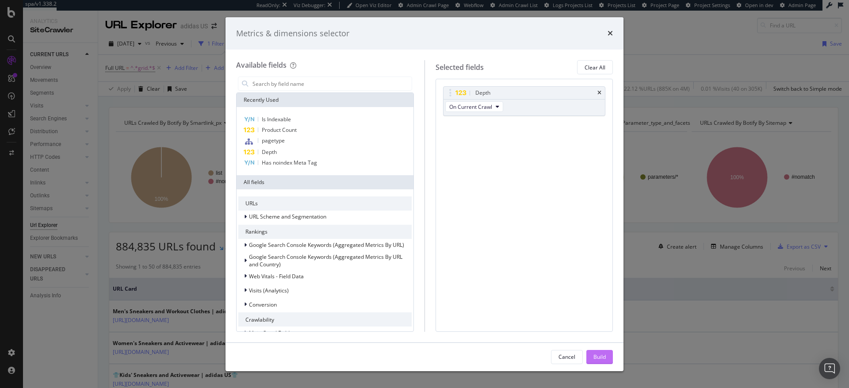
click at [597, 357] on div "Build" at bounding box center [599, 357] width 12 height 8
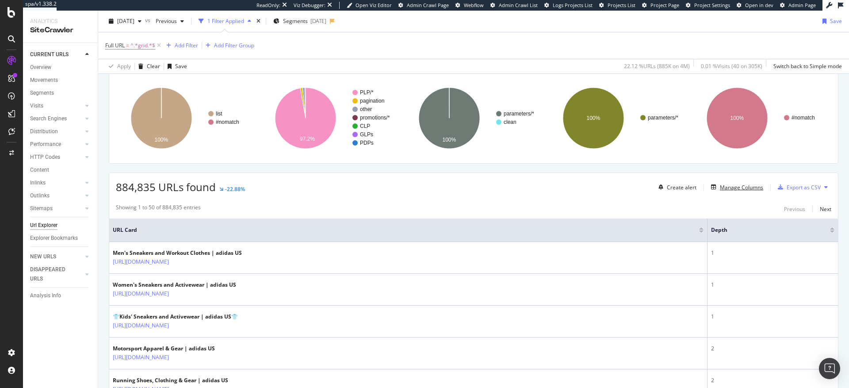
scroll to position [59, 0]
click at [830, 232] on div at bounding box center [832, 232] width 4 height 2
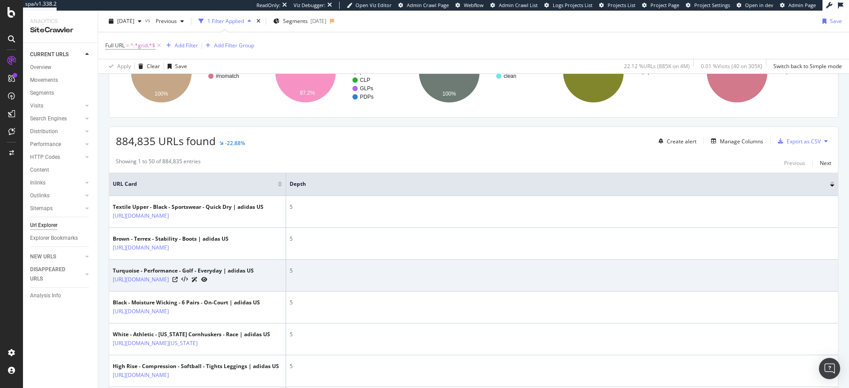
scroll to position [116, 0]
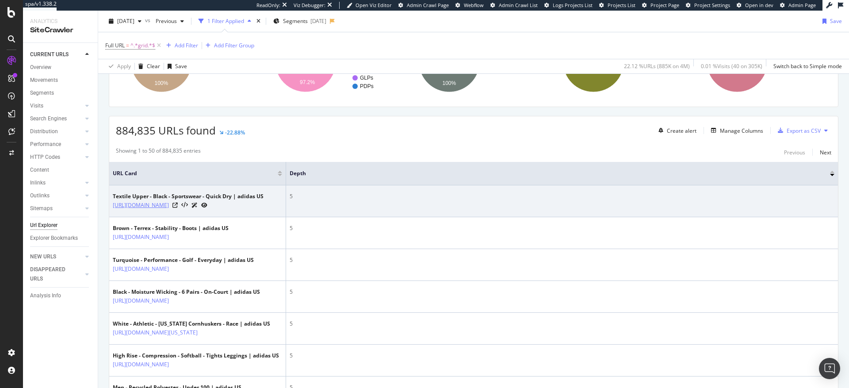
click at [169, 206] on link "[URL][DOMAIN_NAME]" at bounding box center [141, 205] width 56 height 9
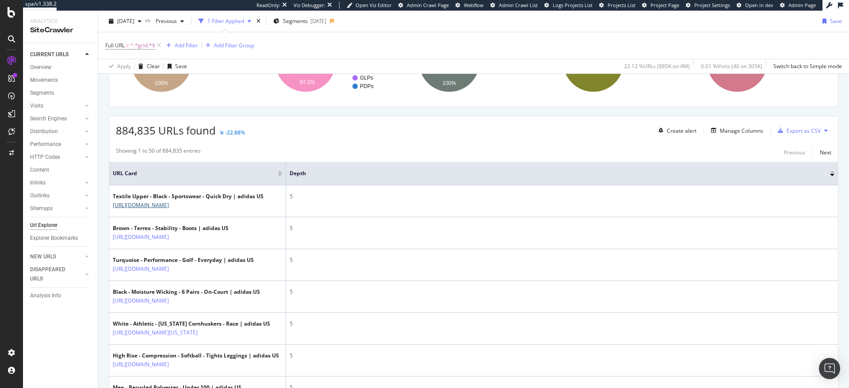
scroll to position [0, 0]
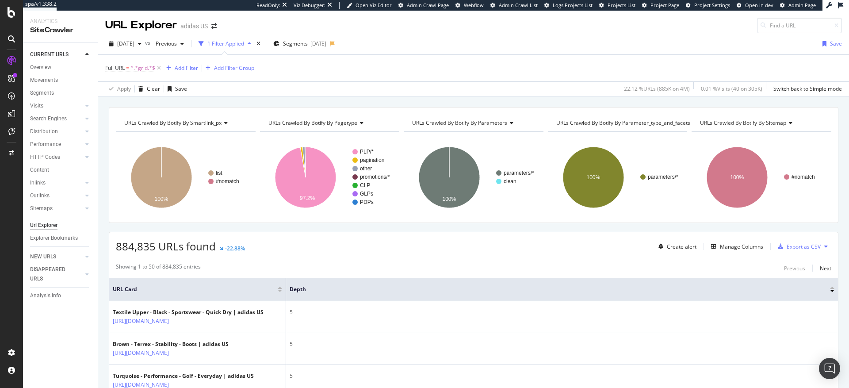
click at [830, 287] on div at bounding box center [832, 287] width 4 height 2
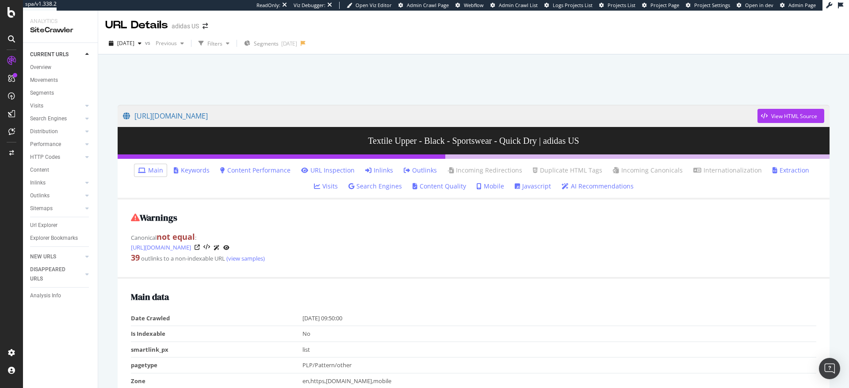
click at [365, 170] on link "Inlinks" at bounding box center [379, 170] width 28 height 9
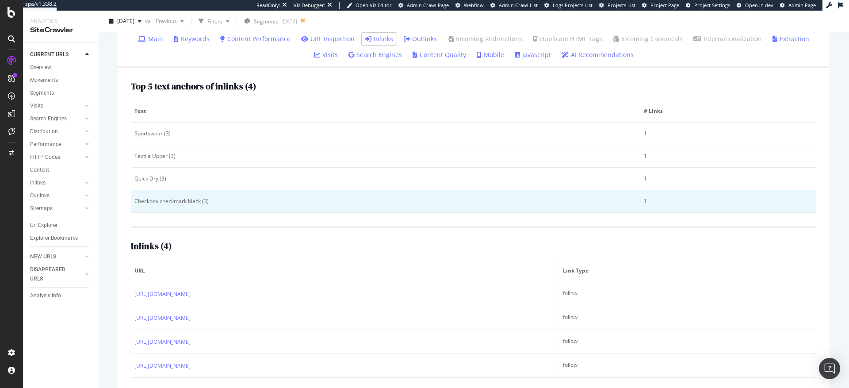
scroll to position [143, 0]
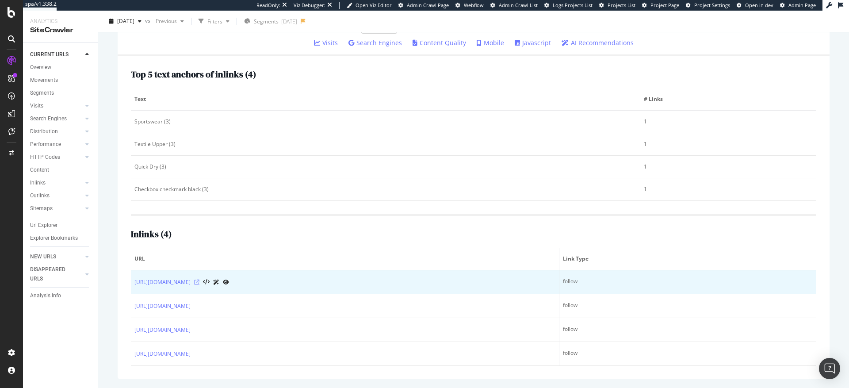
click at [199, 282] on icon at bounding box center [196, 281] width 5 height 5
